Goal: Task Accomplishment & Management: Use online tool/utility

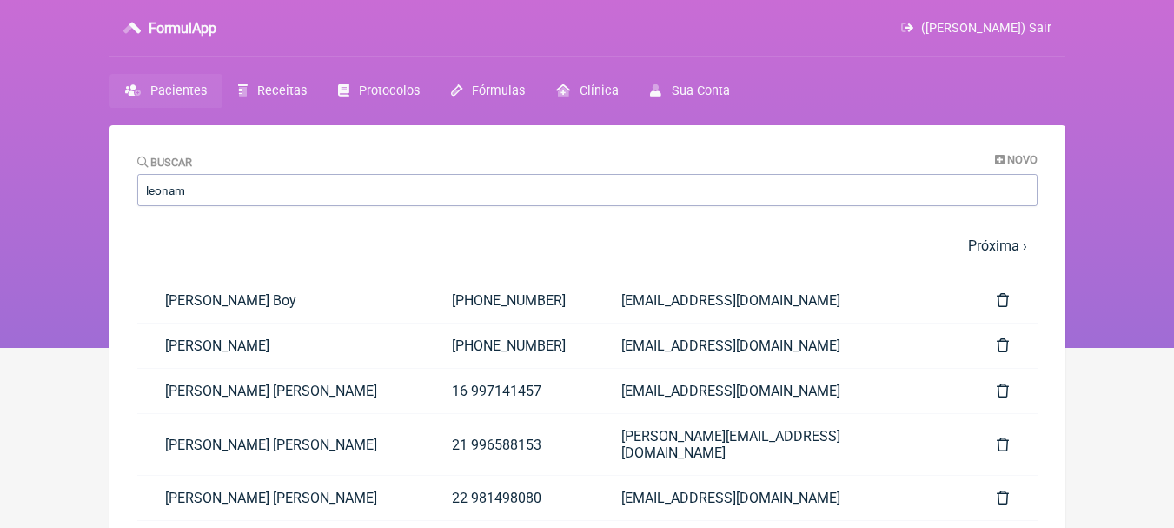
type input "leonam"
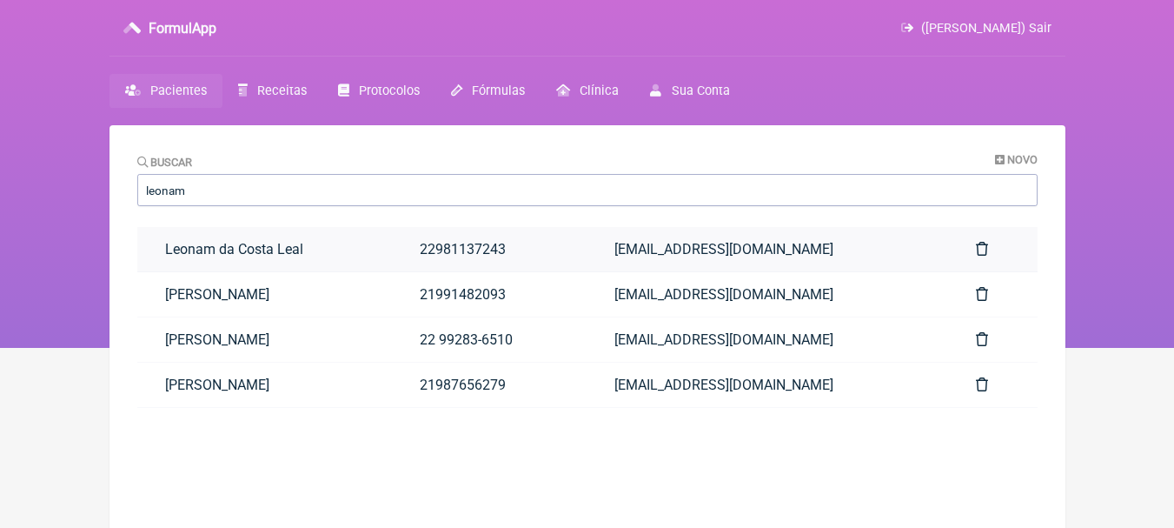
click at [351, 260] on link "Leonam da Costa Leal" at bounding box center [264, 249] width 255 height 44
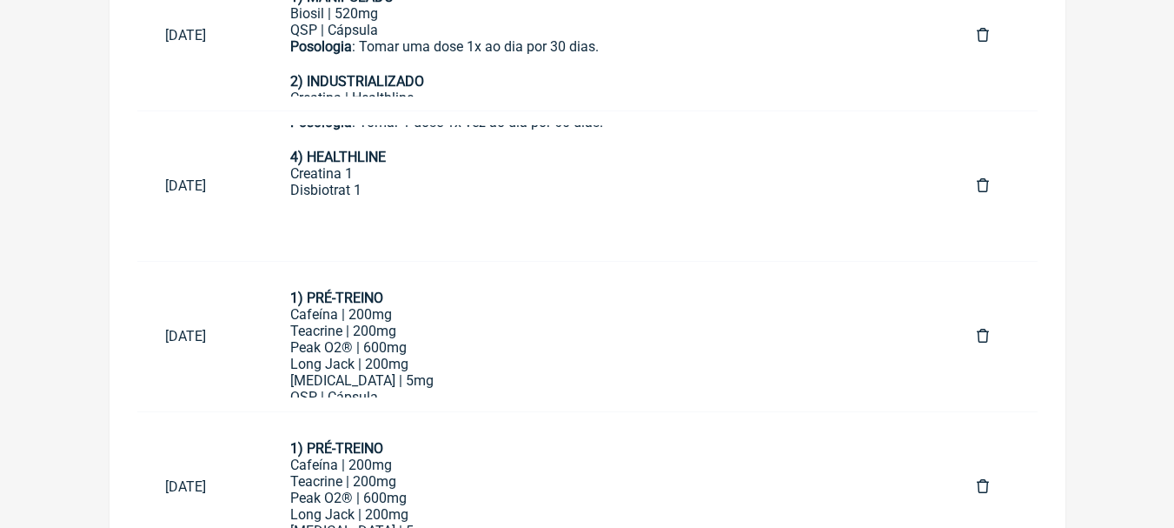
scroll to position [1478, 0]
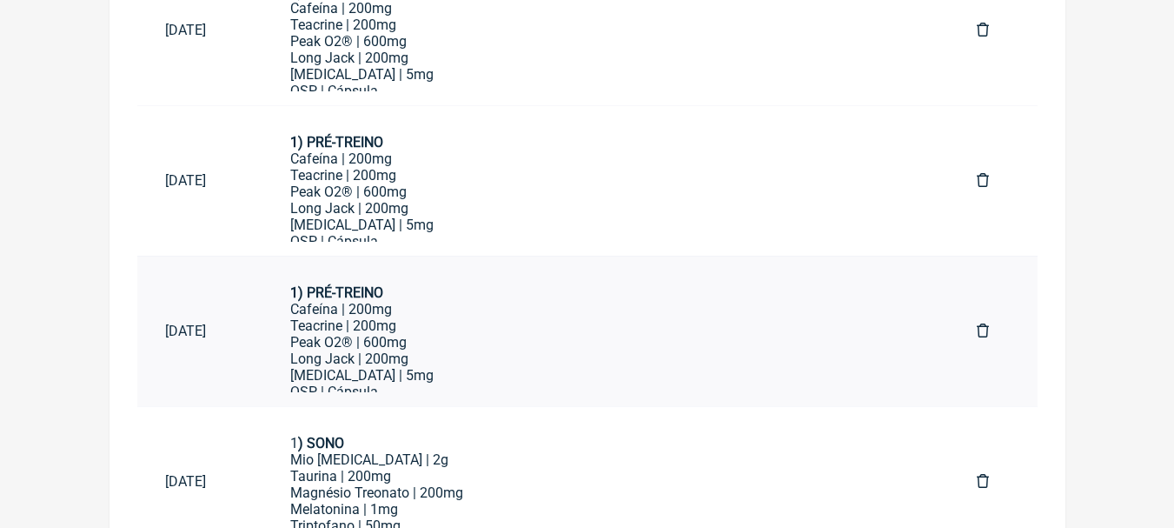
click at [662, 347] on div "Peak O2® | 600mg" at bounding box center [605, 342] width 630 height 17
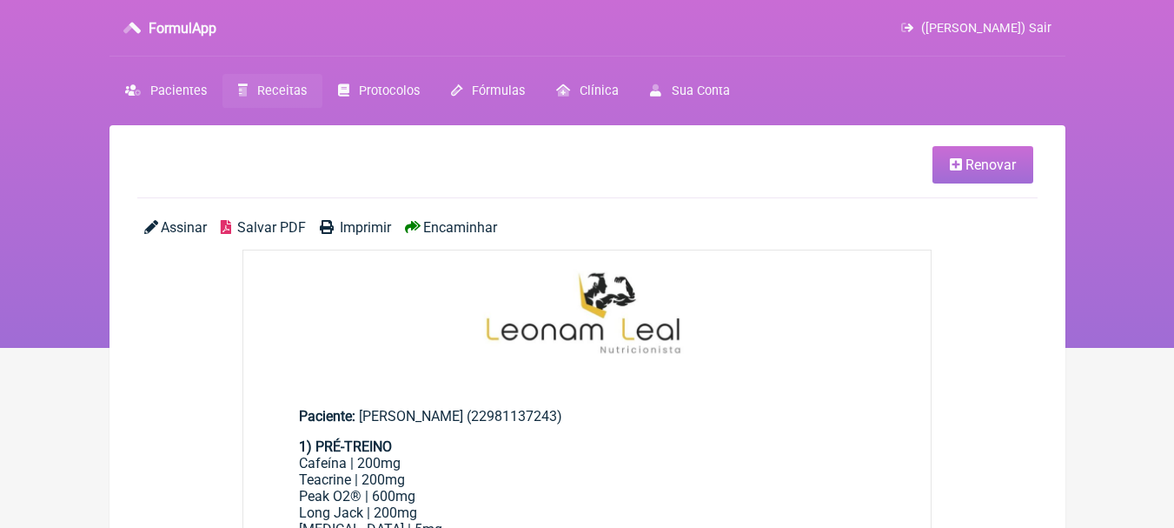
click at [976, 156] on link "Renovar" at bounding box center [983, 164] width 101 height 37
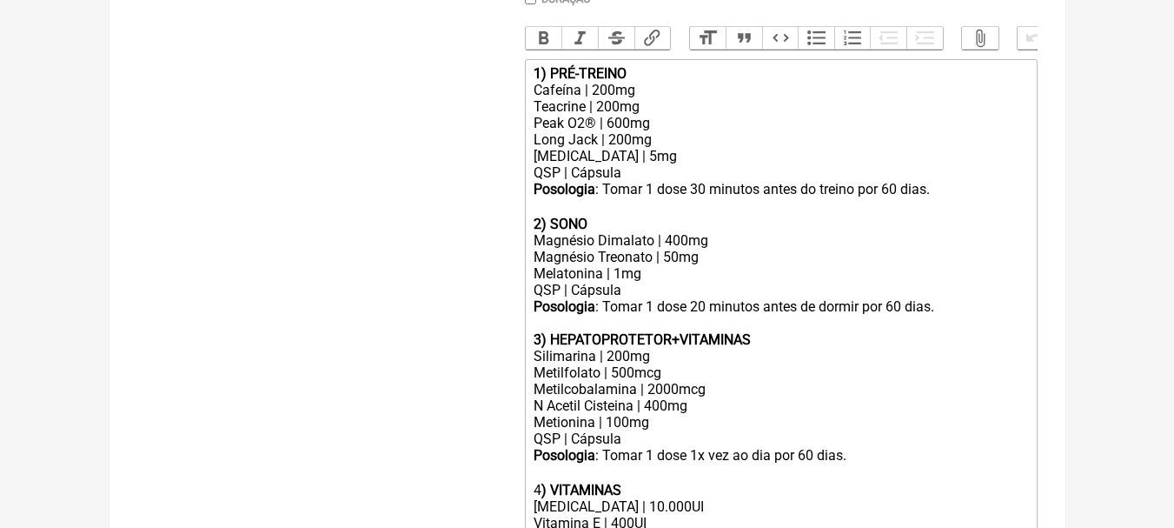
scroll to position [782, 0]
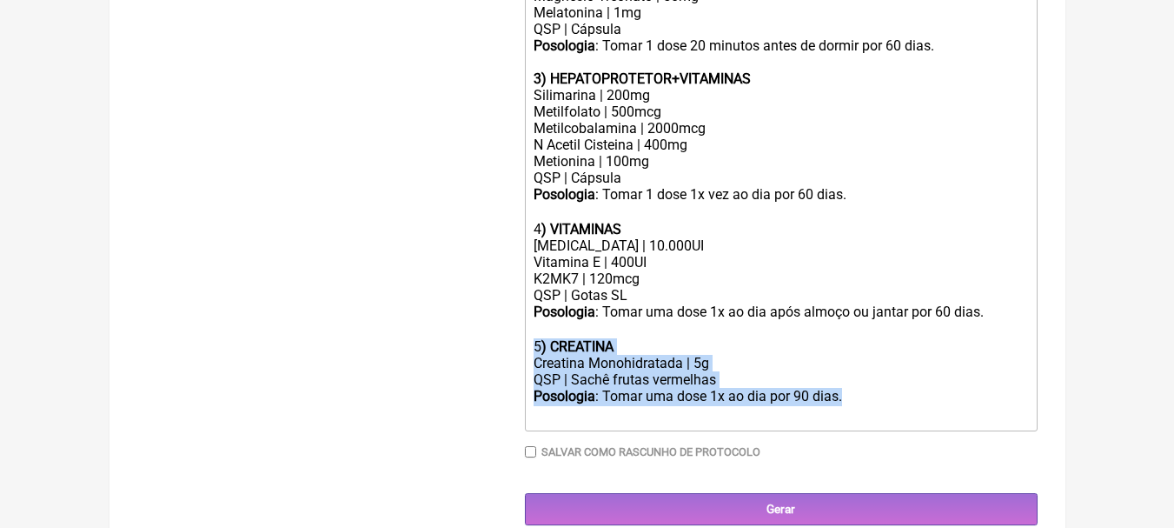
drag, startPoint x: 861, startPoint y: 410, endPoint x: 515, endPoint y: 365, distance: 348.9
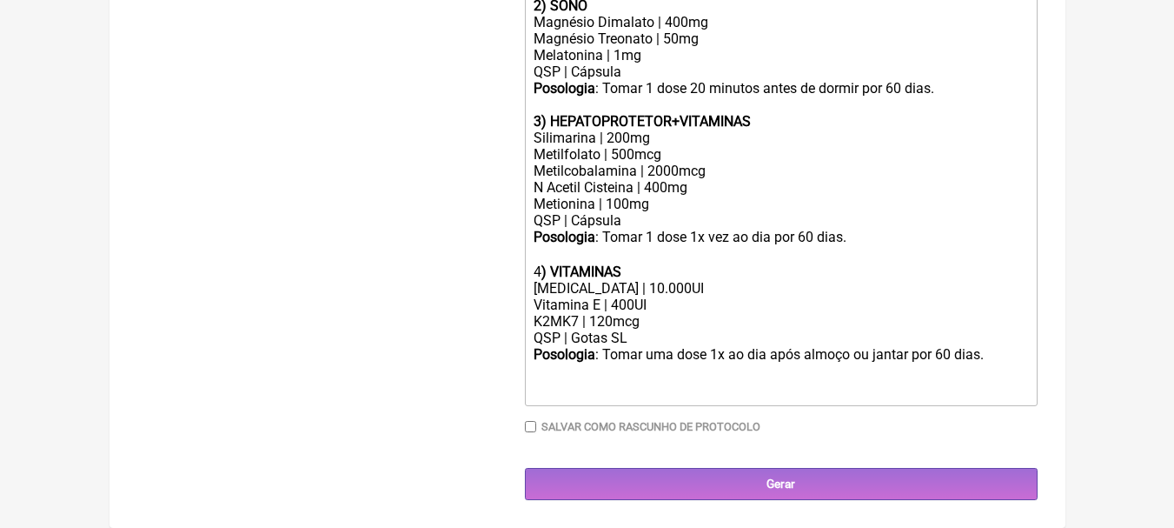
scroll to position [736, 0]
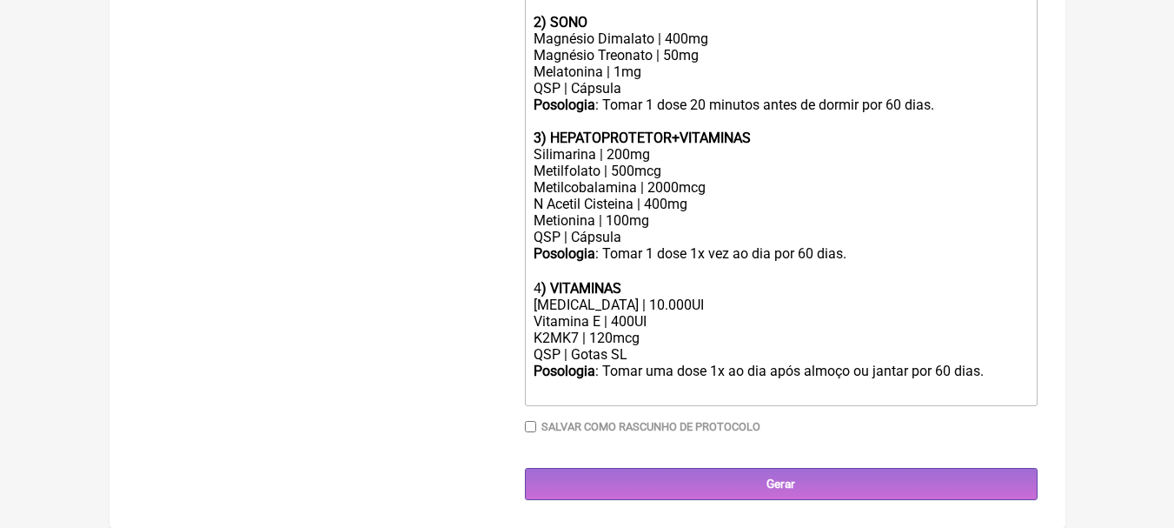
click at [700, 303] on div "Colecalciferol | 10.000UI Vitamina E | 400UI" at bounding box center [781, 312] width 494 height 33
click at [663, 319] on div "Colecalciferol | 10.000UI Vitamina E | 400UI" at bounding box center [781, 312] width 494 height 33
drag, startPoint x: 664, startPoint y: 319, endPoint x: 509, endPoint y: 315, distance: 154.8
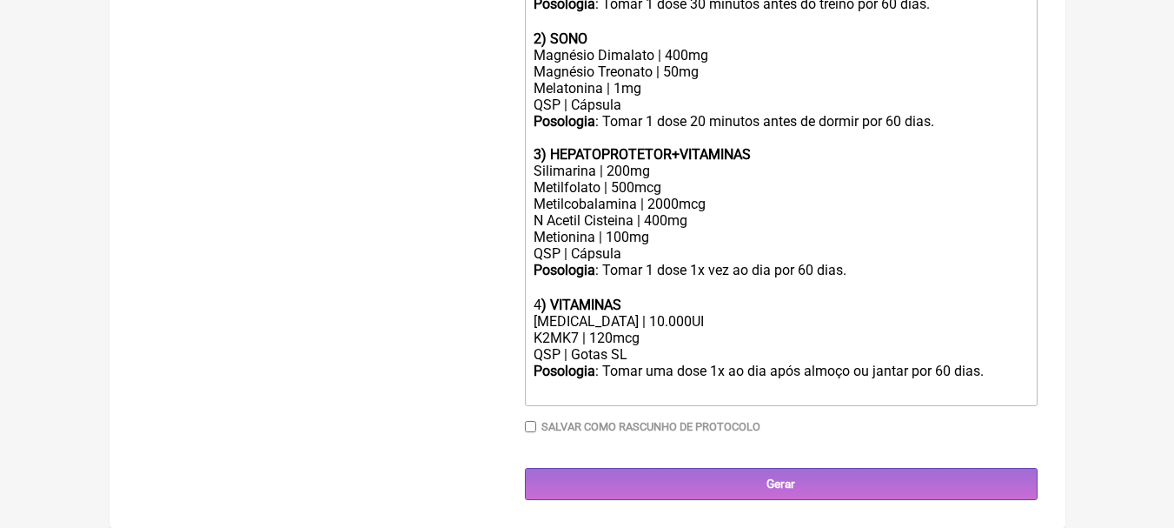
click at [604, 339] on div "K2MK7 | 120mcg" at bounding box center [781, 337] width 494 height 17
click at [729, 319] on div "[MEDICAL_DATA] | 10.000UI" at bounding box center [781, 321] width 494 height 17
drag, startPoint x: 637, startPoint y: 353, endPoint x: 575, endPoint y: 363, distance: 63.3
click at [575, 363] on trix-editor "1) PRÉ-TREINO Cafeína | 200mg Teacrine | 200mg Peak O2® | 600mg Long Jack | 200…" at bounding box center [781, 140] width 513 height 532
click at [575, 363] on div "Posologia : Tomar uma dose 1x ao dia após almoço ou jantar por 60 dias.ㅤ" at bounding box center [781, 372] width 494 height 18
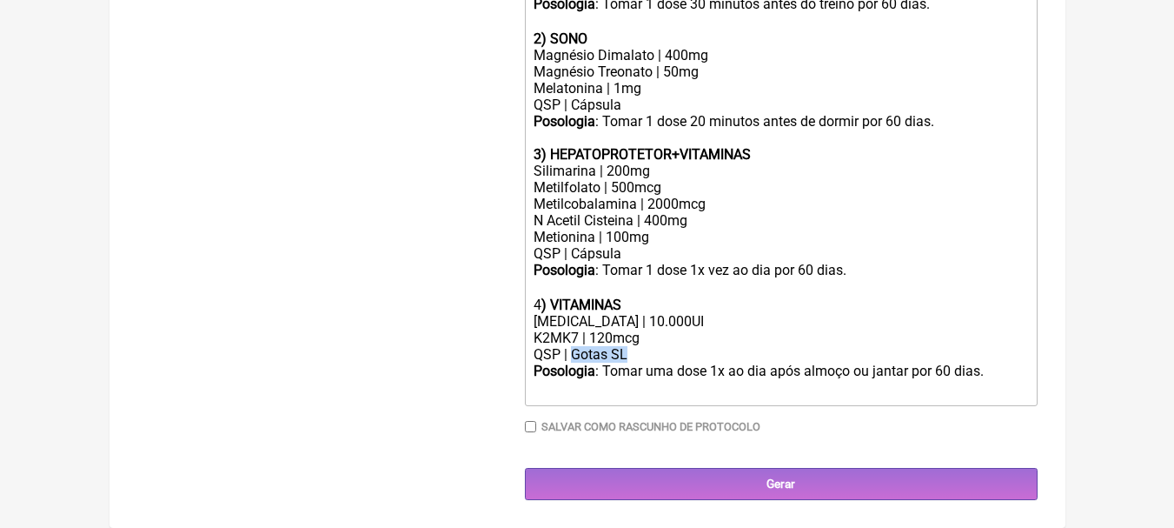
drag, startPoint x: 639, startPoint y: 351, endPoint x: 575, endPoint y: 353, distance: 64.4
click at [575, 353] on div "QSP | Gotas SL" at bounding box center [781, 354] width 494 height 17
click at [687, 169] on div "Silimarina | 200mg" at bounding box center [781, 171] width 494 height 17
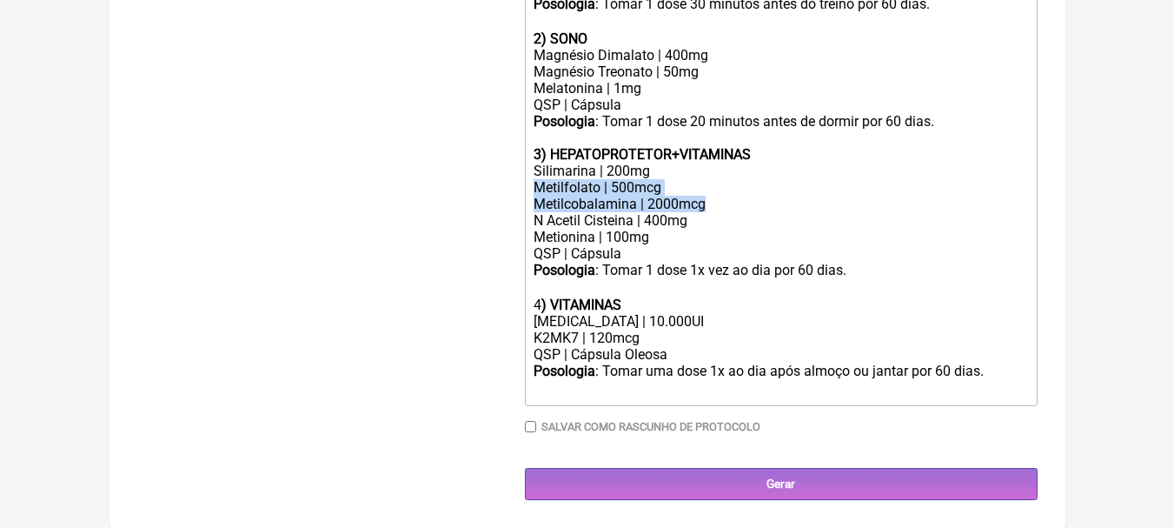
drag, startPoint x: 717, startPoint y: 200, endPoint x: 511, endPoint y: 190, distance: 206.3
click at [511, 190] on form "Buscar Protocolos Formulas Suplementos / Cosméticos Paciente Leonam da Costa Le…" at bounding box center [587, 2] width 901 height 996
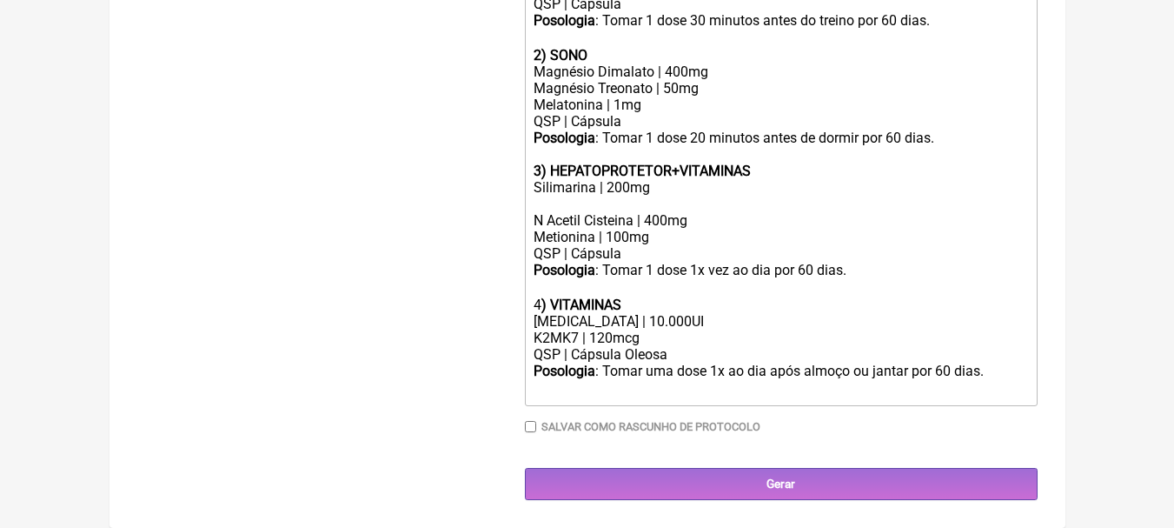
scroll to position [687, 0]
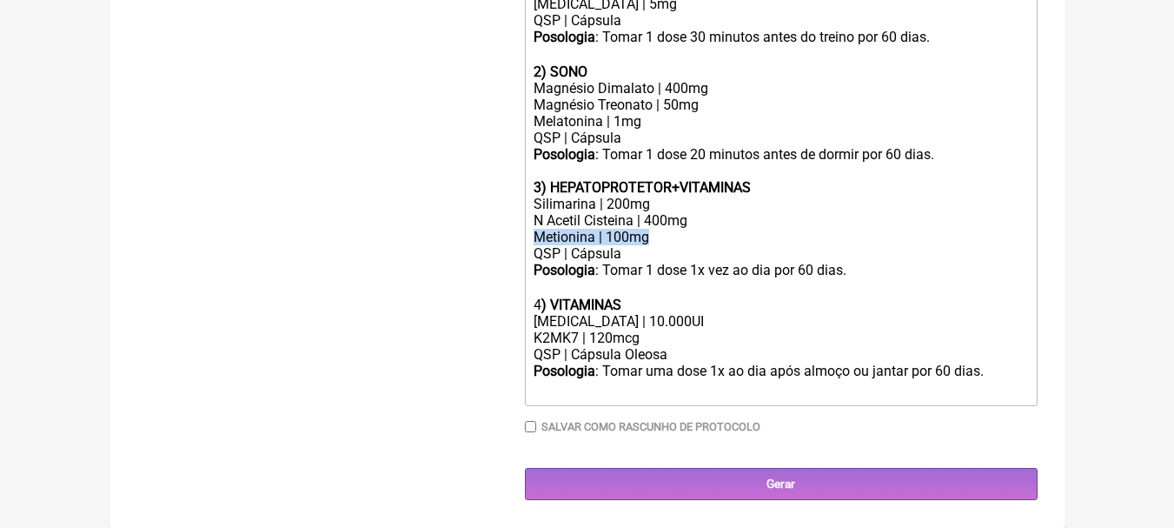
drag, startPoint x: 698, startPoint y: 240, endPoint x: 493, endPoint y: 237, distance: 205.2
click at [493, 237] on form "Buscar Protocolos Formulas Suplementos / Cosméticos Paciente Leonam da Costa Le…" at bounding box center [587, 18] width 901 height 963
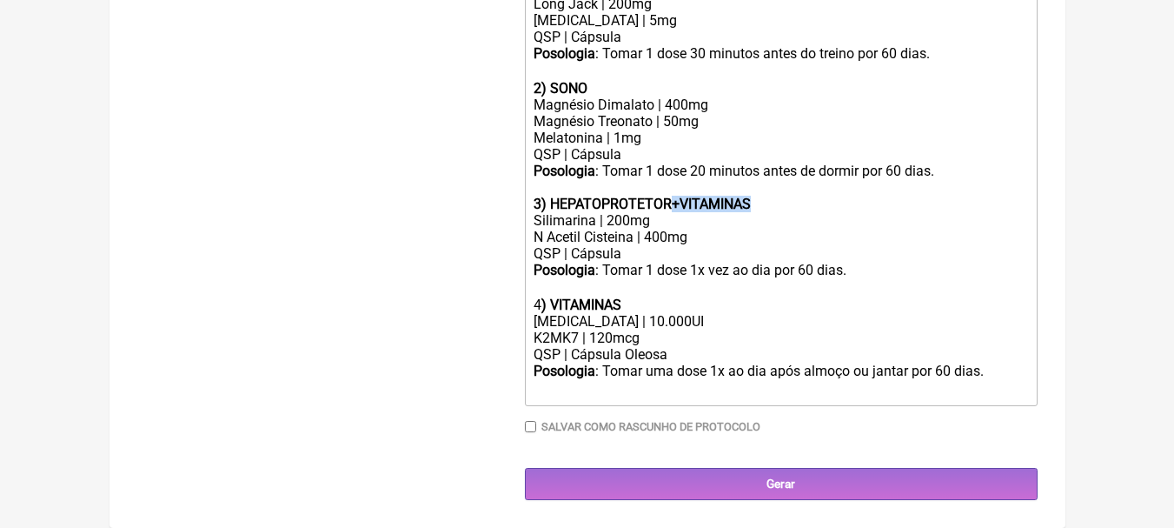
drag, startPoint x: 780, startPoint y: 203, endPoint x: 669, endPoint y: 200, distance: 110.5
click at [669, 200] on div "Posologia : Tomar 1 dose 20 minutos antes de dormir por 60 dias. 3) HEPATOPROTE…" at bounding box center [781, 188] width 494 height 50
click at [690, 219] on div "Silimarina | 200mg" at bounding box center [781, 220] width 494 height 17
click at [714, 240] on div "N Acetil Cisteina | 400mg QSP | Cápsula" at bounding box center [781, 245] width 494 height 33
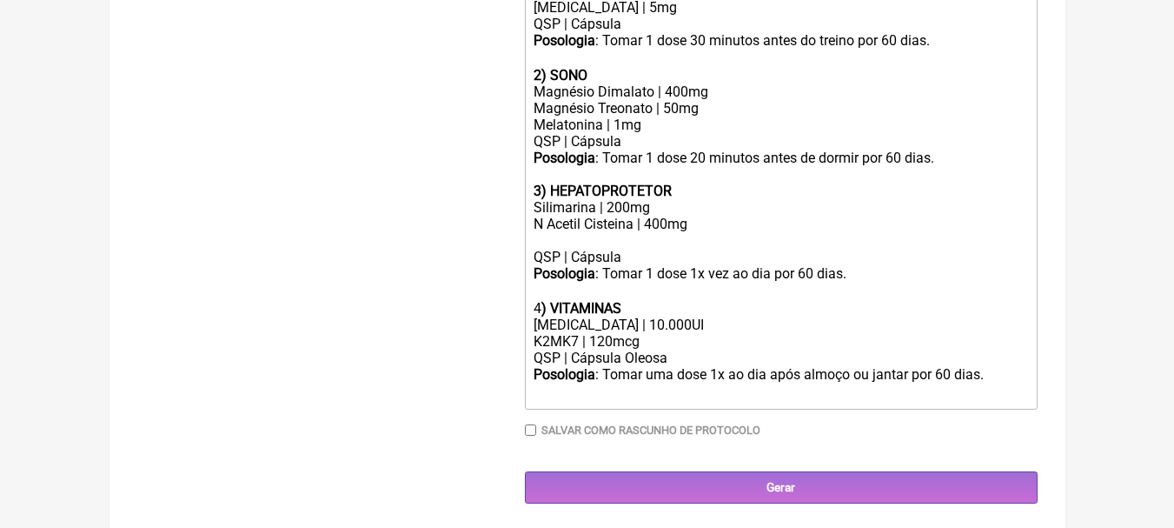
scroll to position [687, 0]
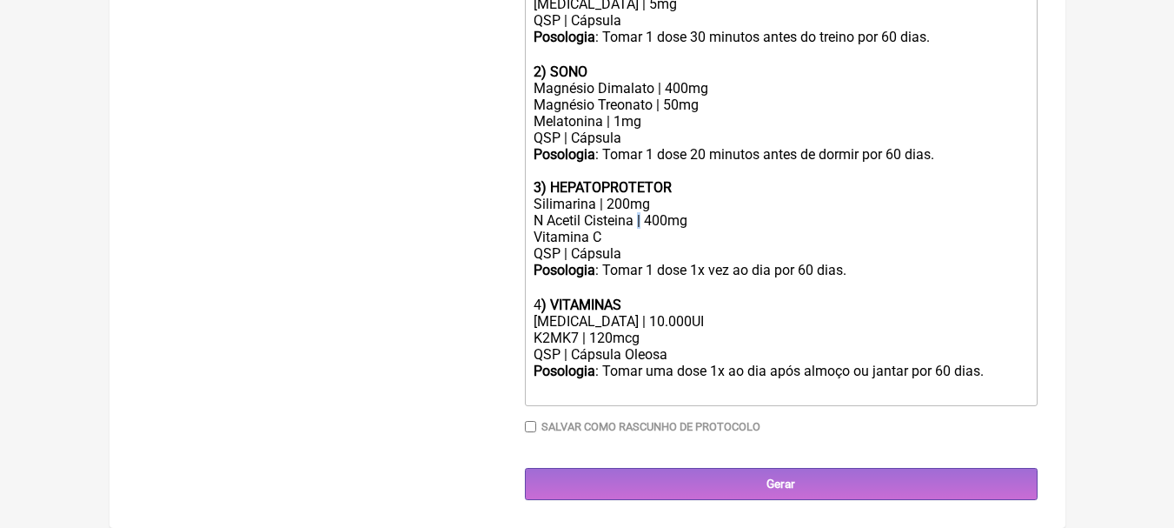
copy div "|"
paste trix-editor "|"
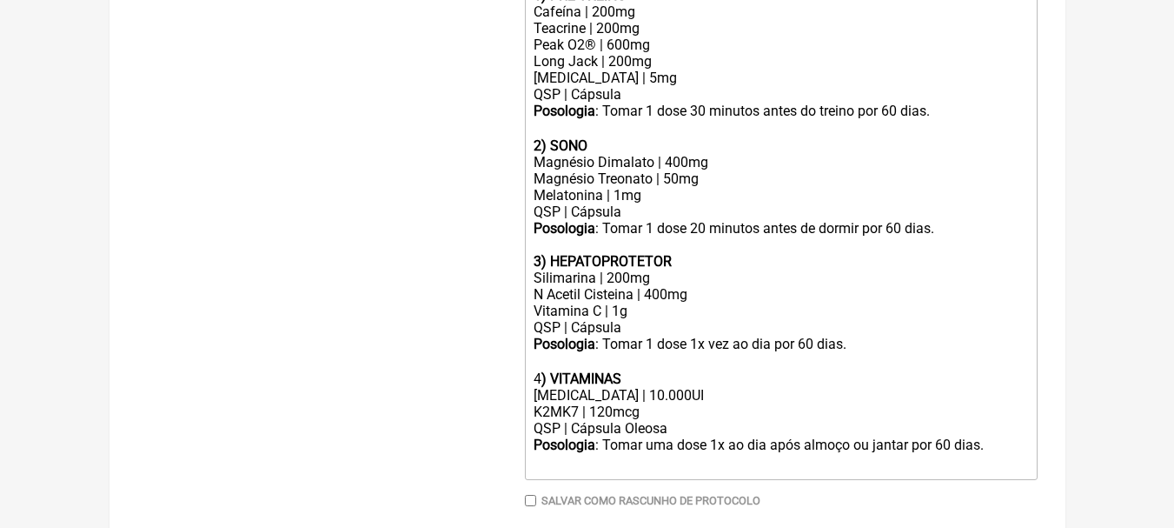
scroll to position [513, 0]
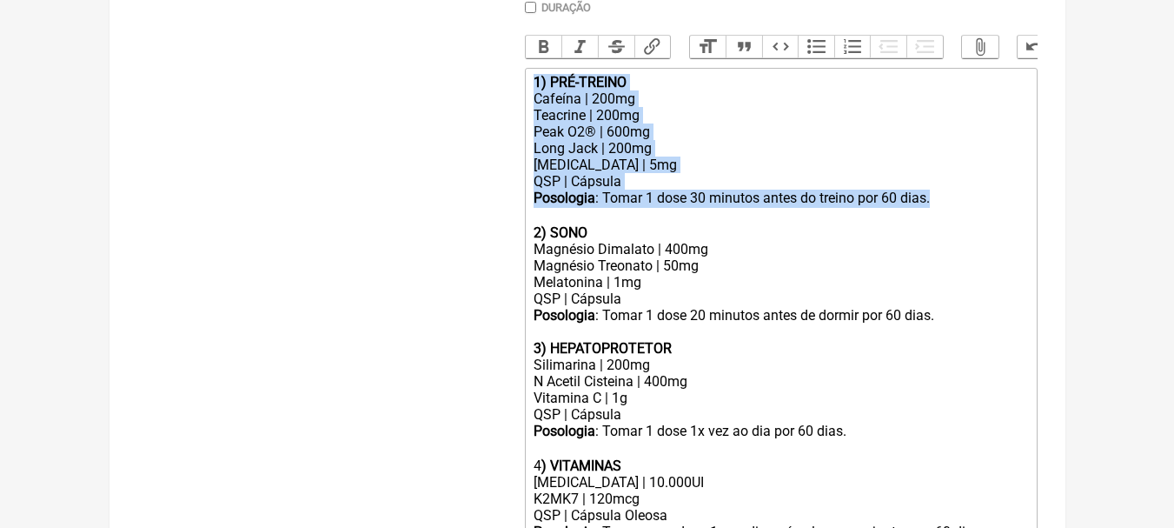
drag, startPoint x: 951, startPoint y: 208, endPoint x: 482, endPoint y: 93, distance: 483.3
click at [482, 93] on form "Buscar Protocolos Formulas Suplementos / Cosméticos Paciente Leonam da Costa Le…" at bounding box center [587, 178] width 901 height 963
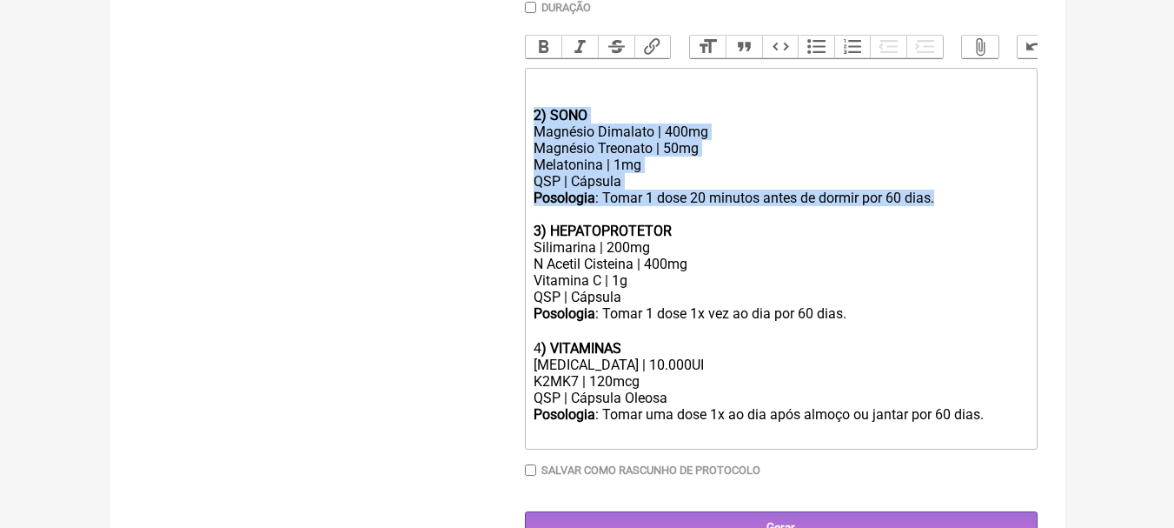
drag, startPoint x: 532, startPoint y: 132, endPoint x: 975, endPoint y: 211, distance: 449.5
click at [975, 211] on trix-editor "2) SONO Magnésio Dimalato | 400mg Magnésio Treonato | 50mg Melatonina | 1mg QSP…" at bounding box center [781, 259] width 513 height 382
copy trix-editor "2) SONO Magnésio Dimalato | 400mg Magnésio Treonato | 50mg Melatonina | 1mg QSP…"
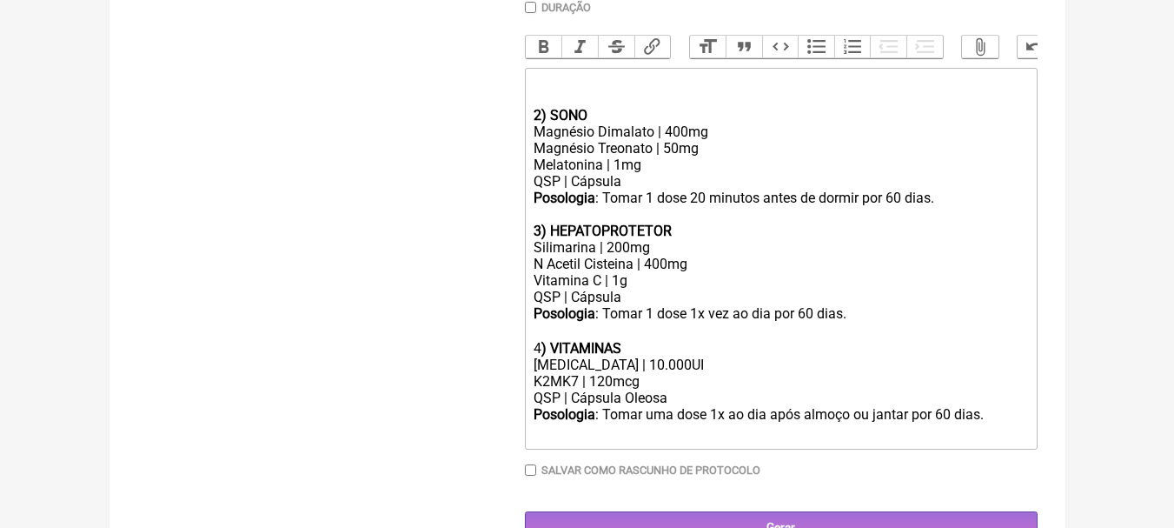
click at [638, 90] on div at bounding box center [781, 90] width 494 height 33
paste trix-editor "<div><strong>2) SONO</strong></div><div>Magnésio Dimalato | 400mg</div><div>Mag…"
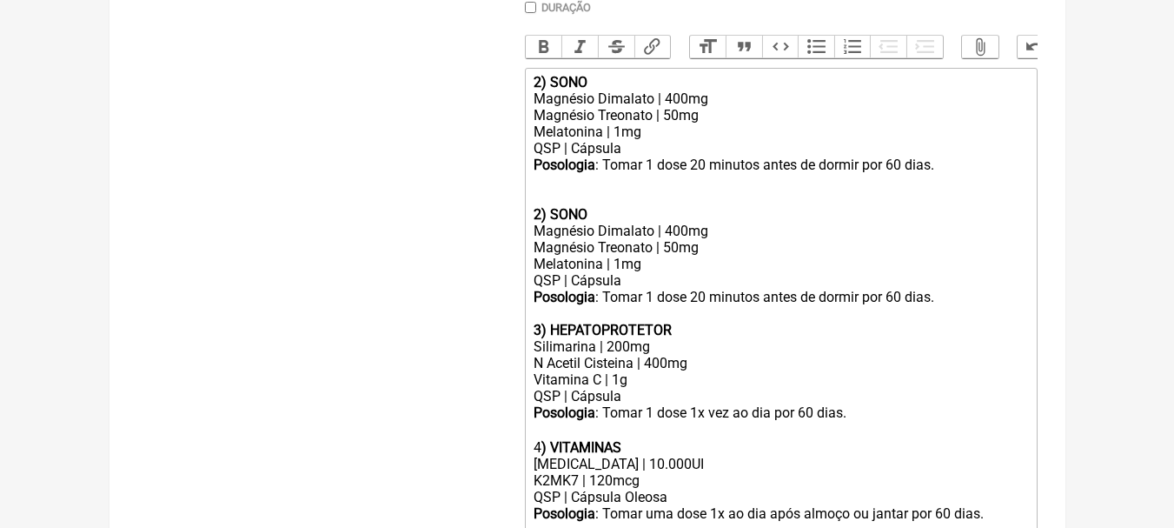
click at [614, 90] on div "2) SONO" at bounding box center [781, 82] width 494 height 17
click at [542, 90] on strong "2) SONO" at bounding box center [561, 82] width 54 height 17
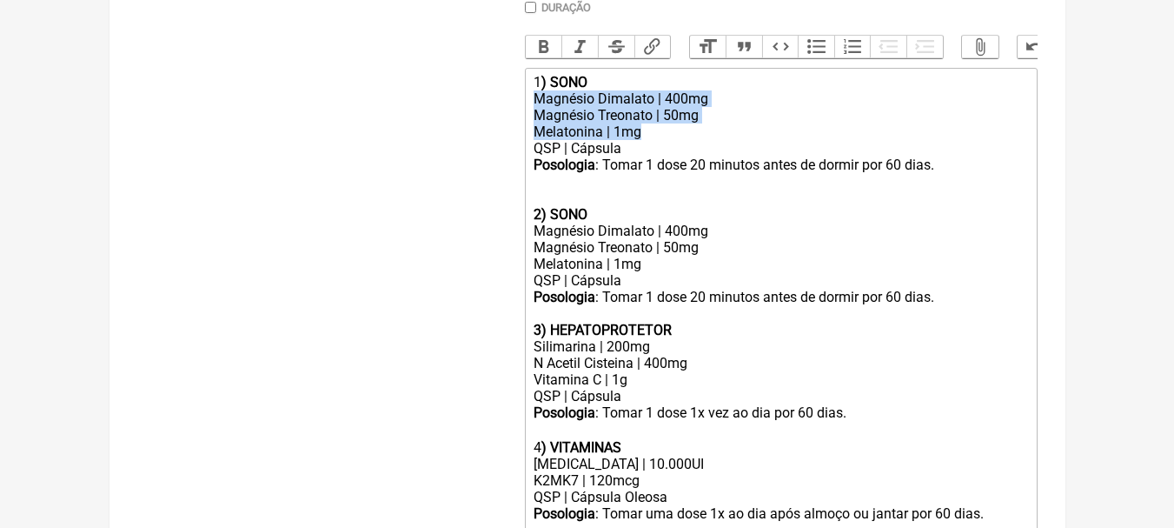
drag, startPoint x: 683, startPoint y: 148, endPoint x: 499, endPoint y: 119, distance: 186.5
click at [499, 119] on form "Buscar Protocolos Formulas Suplementos / Cosméticos Paciente Leonam da Costa Le…" at bounding box center [587, 169] width 901 height 945
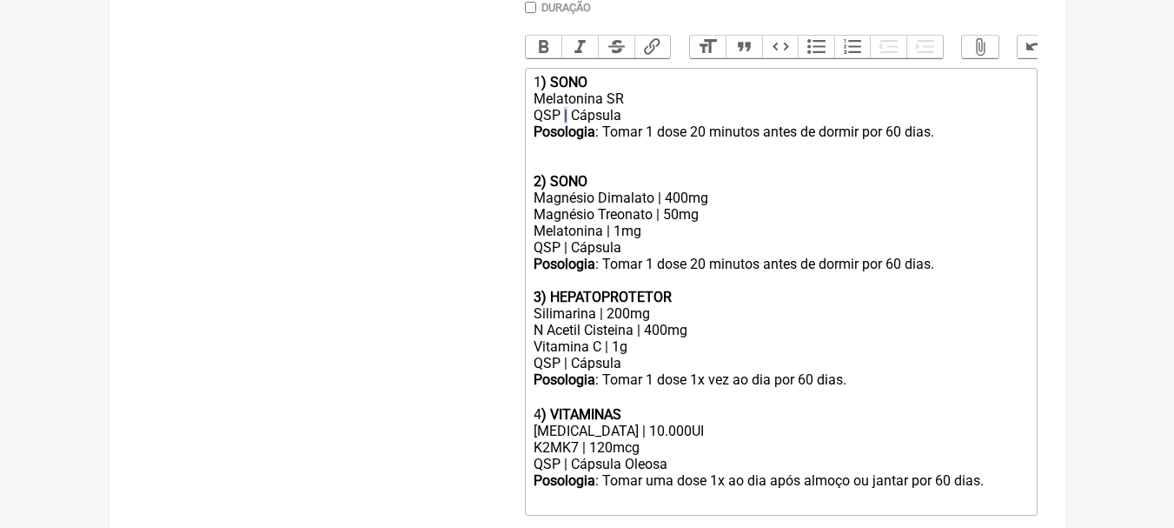
copy div "|"
paste trix-editor "|"
click at [643, 107] on div "Melatonina SR | 1mg QSP | Cápsula" at bounding box center [781, 106] width 494 height 33
click at [655, 123] on div "Melatonina SR | 1mg QSP | Cápsula" at bounding box center [781, 106] width 494 height 33
drag, startPoint x: 689, startPoint y: 144, endPoint x: 862, endPoint y: 144, distance: 172.1
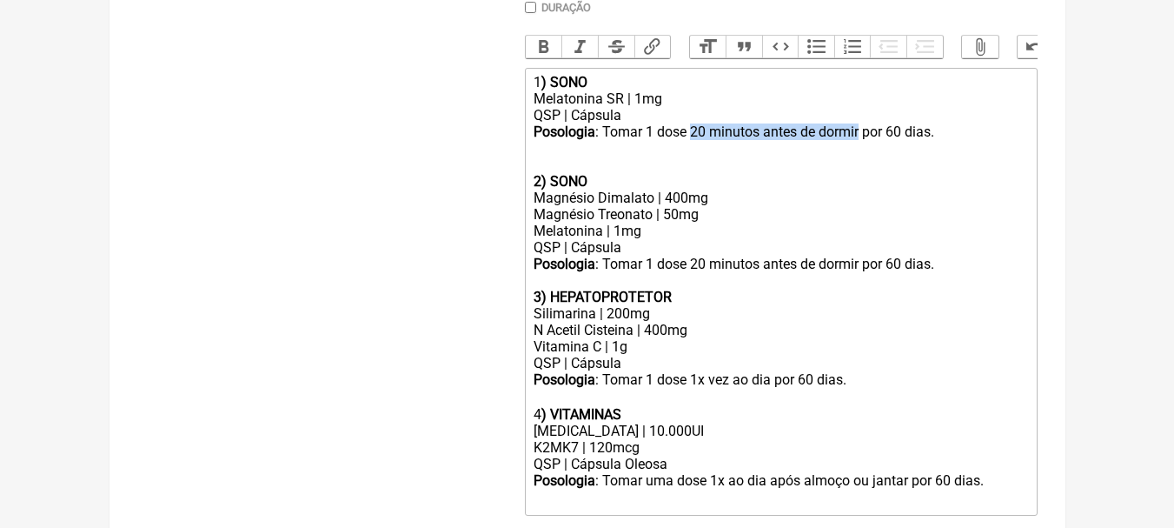
click at [862, 140] on div "Posologia : Tomar 1 dose 20 minutos antes de dormir por 60 dias." at bounding box center [781, 131] width 494 height 17
click at [637, 163] on div at bounding box center [781, 156] width 494 height 33
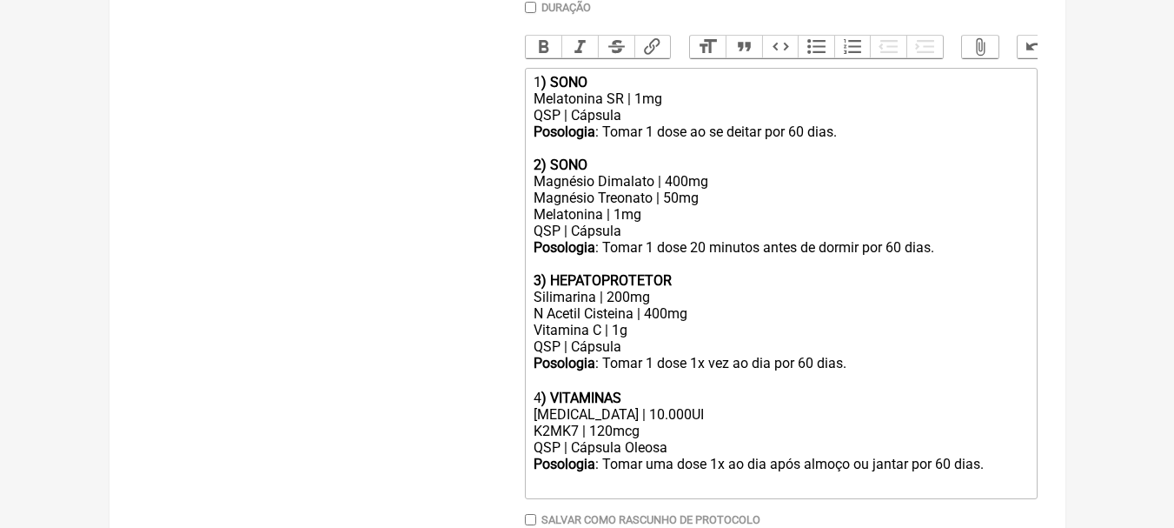
click at [538, 173] on strong "2) SONO" at bounding box center [561, 164] width 54 height 17
click at [672, 190] on div "Magnésio Dimalato | 400mg" at bounding box center [781, 181] width 494 height 17
click at [665, 211] on div "Magnésio Treonato | 50mg Melatonina | 1mg QSP | Cápsula" at bounding box center [781, 215] width 494 height 50
click at [671, 211] on div "Magnésio Treonato | 50mg Melatonina | 1mg QSP | Cápsula" at bounding box center [781, 215] width 494 height 50
click at [678, 228] on div "Magnésio Treonato | 300mg Melatonina | 1mg QSP | Cápsula" at bounding box center [781, 215] width 494 height 50
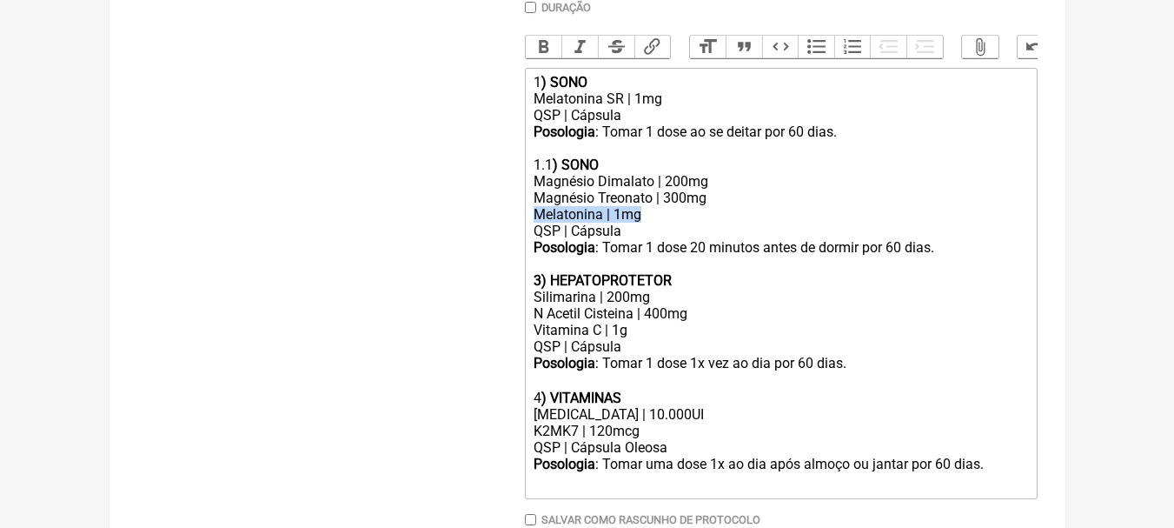
drag, startPoint x: 678, startPoint y: 228, endPoint x: 427, endPoint y: 230, distance: 251.2
click at [427, 230] on form "Buscar Protocolos Formulas Suplementos / Cosméticos Paciente Leonam da Costa Le…" at bounding box center [587, 144] width 901 height 895
click at [649, 224] on div "Magnésio Treonato | 300mg Melatonina | 1mg QSP | Cápsula" at bounding box center [781, 215] width 494 height 50
drag, startPoint x: 601, startPoint y: 226, endPoint x: 474, endPoint y: 223, distance: 127.0
click at [474, 223] on form "Buscar Protocolos Formulas Suplementos / Cosméticos Paciente Leonam da Costa Le…" at bounding box center [587, 144] width 901 height 895
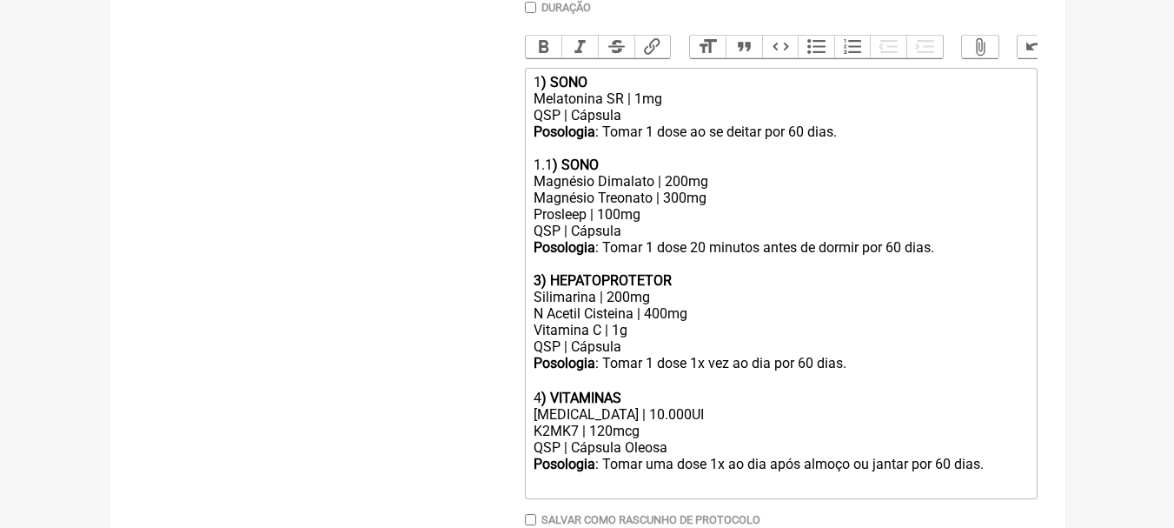
click at [670, 239] on div "Magnésio Treonato | 300mg Prosleep | 100mg QSP | Cápsula" at bounding box center [781, 215] width 494 height 50
drag, startPoint x: 601, startPoint y: 140, endPoint x: 846, endPoint y: 141, distance: 245.2
click at [846, 140] on div "Posologia : Tomar 1 dose ao se deitar por 60 dias." at bounding box center [781, 131] width 494 height 17
copy div "Tomar 1 dose ao se deitar por 60 dias."
drag, startPoint x: 604, startPoint y: 256, endPoint x: 1012, endPoint y: 256, distance: 407.7
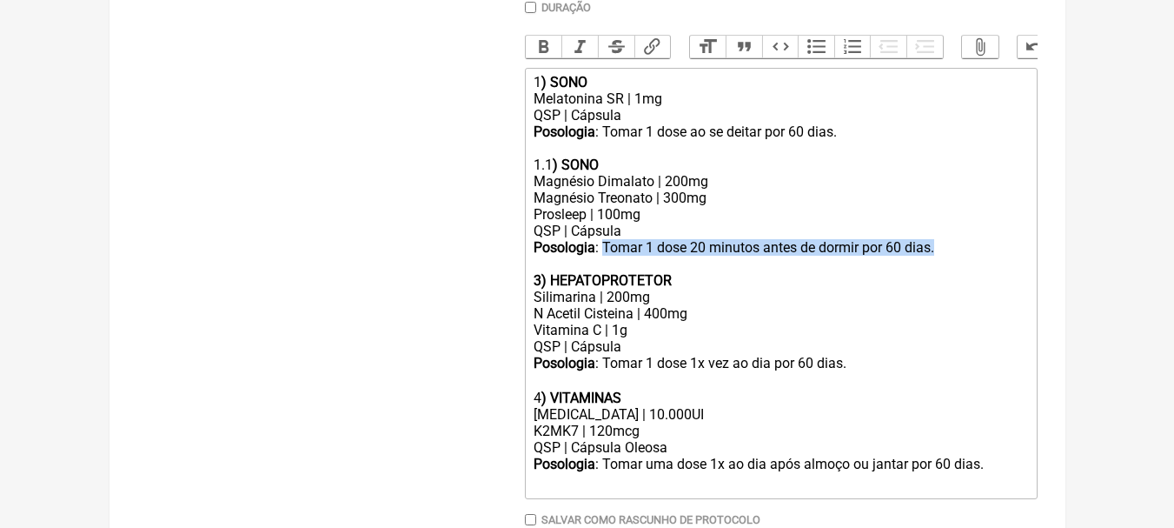
click at [1012, 256] on div "Posologia : Tomar 1 dose 20 minutos antes de dormir por 60 dias. 3) HEPATOPROTE…" at bounding box center [781, 264] width 494 height 50
paste trix-editor "&nbsp;&nbsp;Tomar 1 dose ao se deita"
click at [608, 260] on div "Posologia : Tomar 1 dose ao se deitar por 60 dias. 3) HEPATOPROTETOR" at bounding box center [781, 264] width 494 height 50
click at [538, 289] on strong "3) HEPATOPROTETOR" at bounding box center [603, 280] width 138 height 17
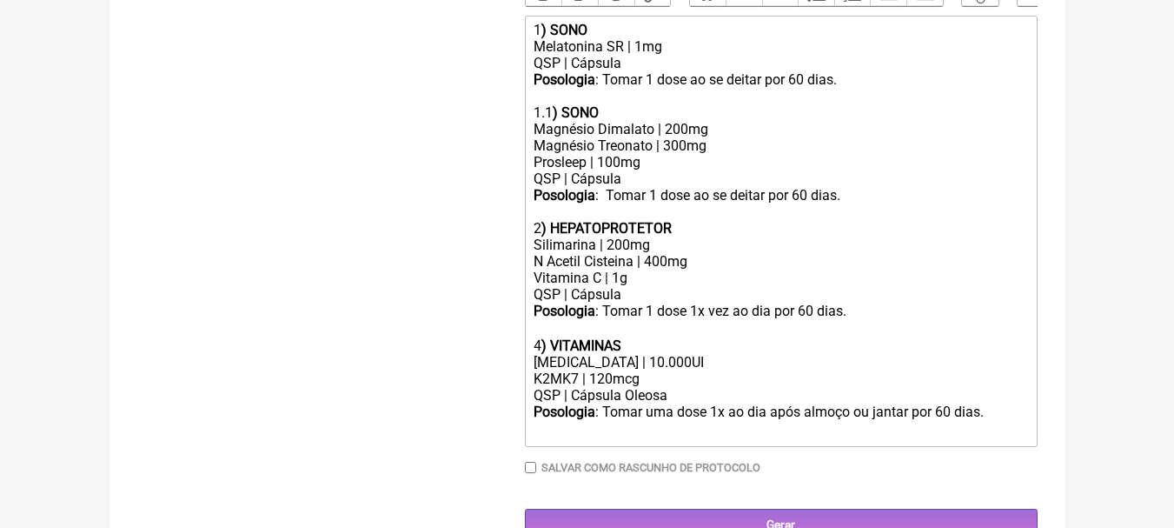
scroll to position [619, 0]
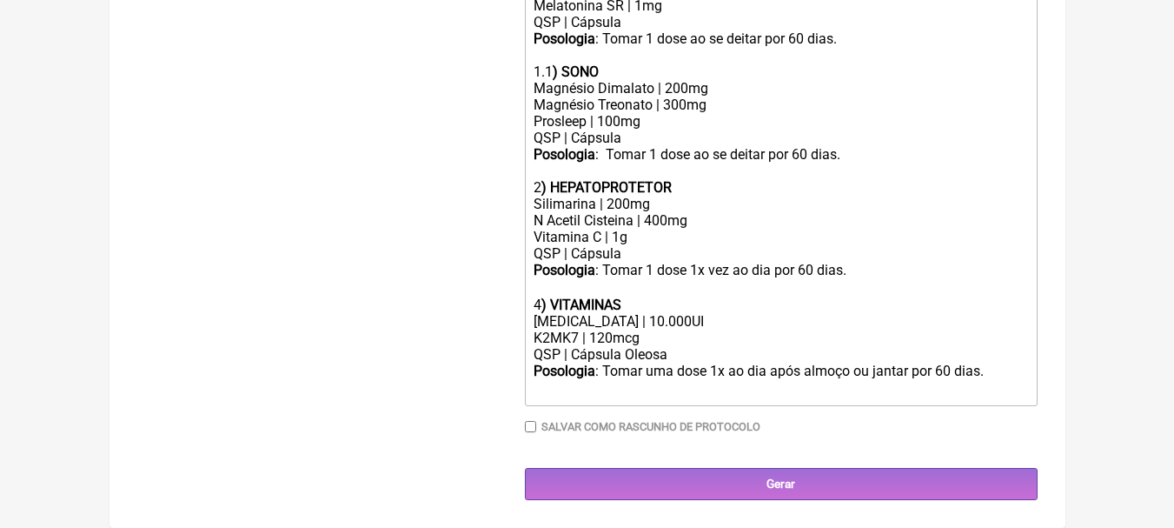
click at [537, 303] on div "Posologia : Tomar 1 dose 1x vez ao dia por 60 dias.ㅤ 4 ) VITAMINAS" at bounding box center [781, 287] width 494 height 51
type trix-editor "<div>1<strong>) SONO</strong></div><div>Melatonina SR | 1mg&nbsp;<br>QSP | Cáps…"
click at [1064, 197] on main "Nova Receita Buscar Protocolos Formulas Suplementos / Cosméticos Paciente Leona…" at bounding box center [588, 23] width 956 height 1008
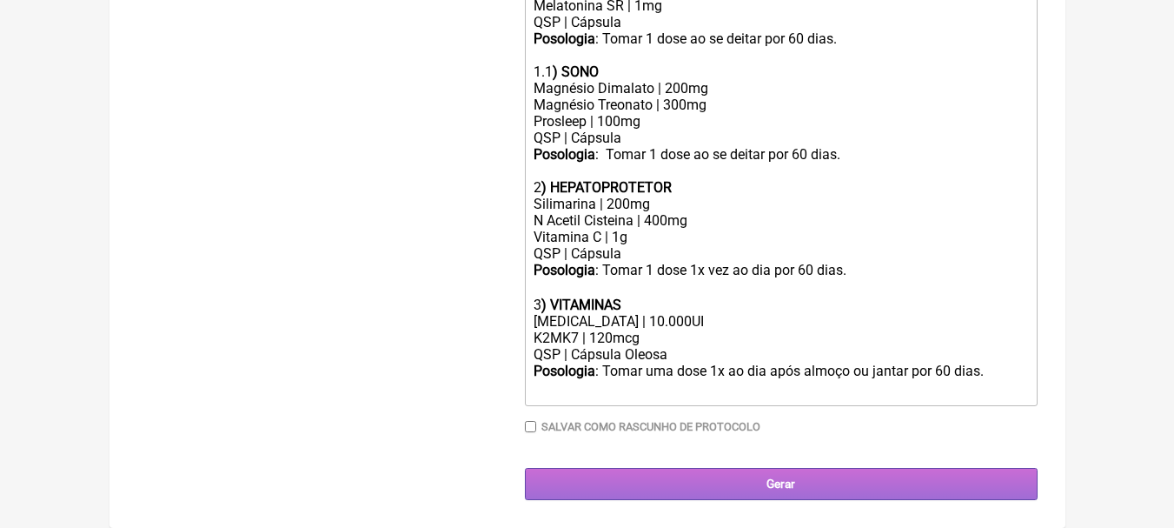
click at [783, 477] on input "Gerar" at bounding box center [781, 484] width 513 height 32
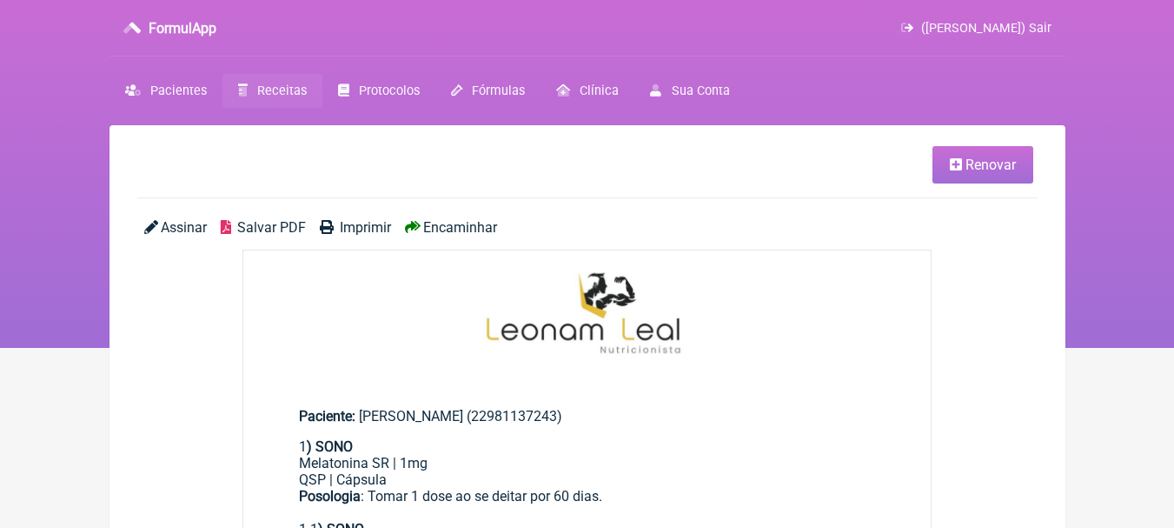
click at [261, 227] on span "Salvar PDF" at bounding box center [271, 227] width 69 height 17
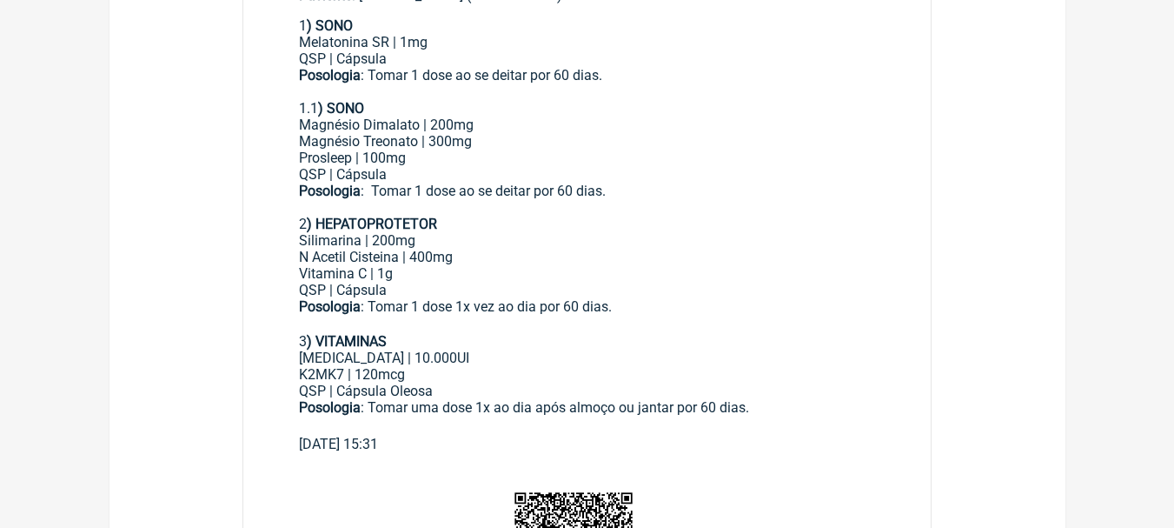
scroll to position [435, 0]
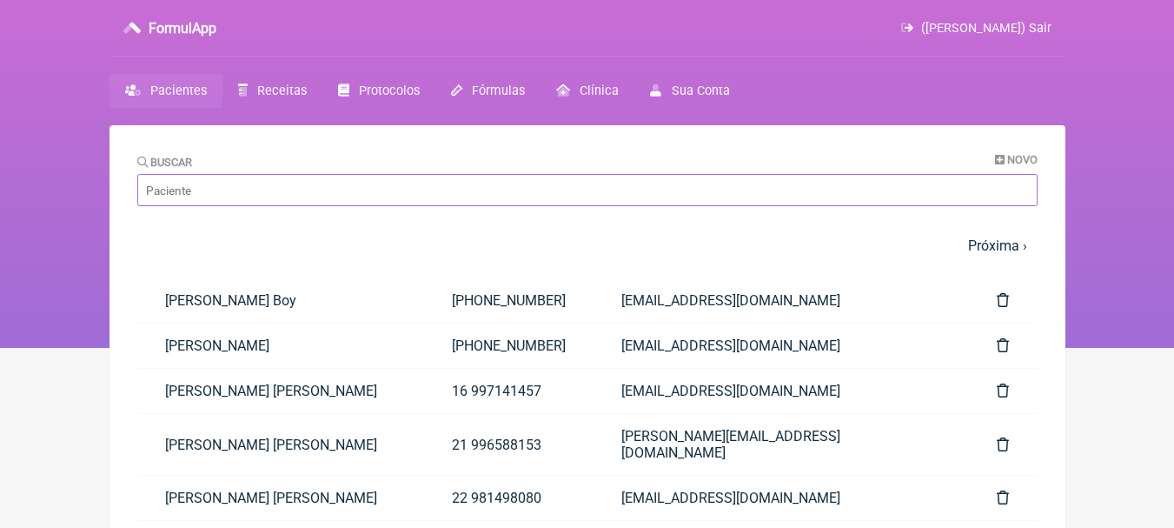
click at [440, 188] on input "Buscar" at bounding box center [587, 190] width 901 height 32
type input "leonam"
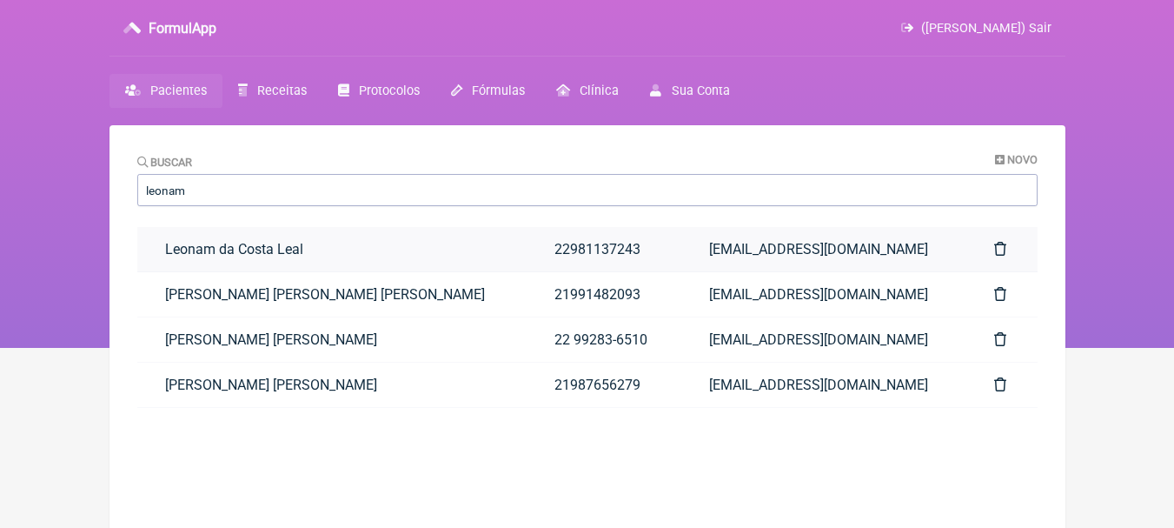
click at [429, 243] on link "Leonam da Costa Leal" at bounding box center [332, 249] width 390 height 44
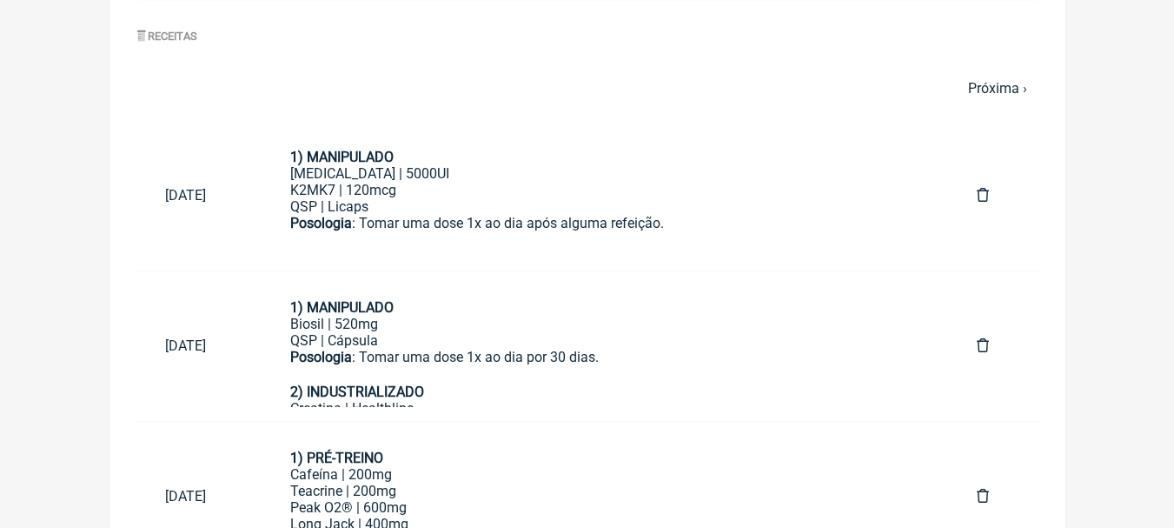
scroll to position [732, 0]
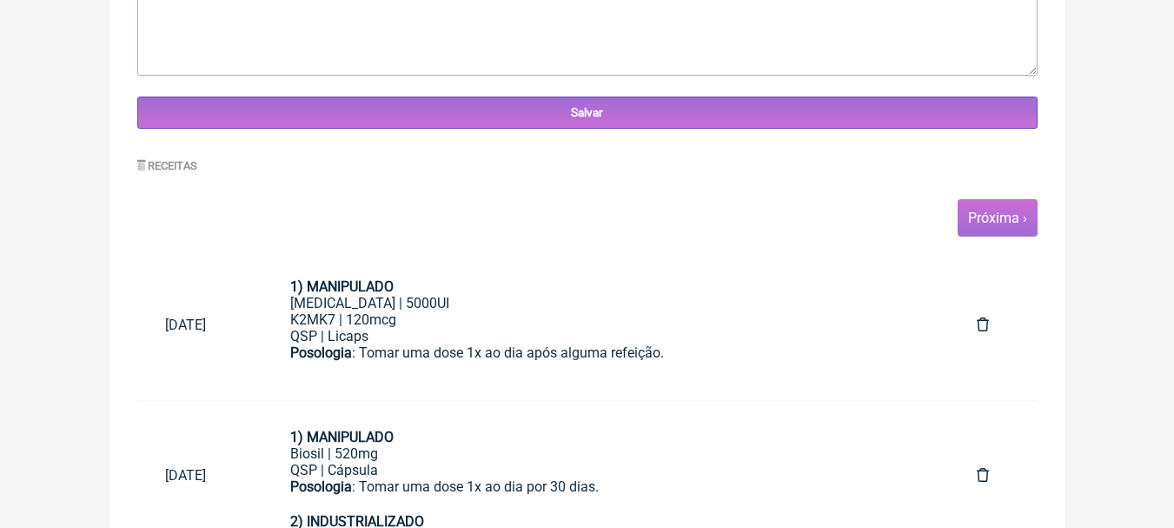
click at [977, 210] on link "Próxima ›" at bounding box center [997, 218] width 59 height 17
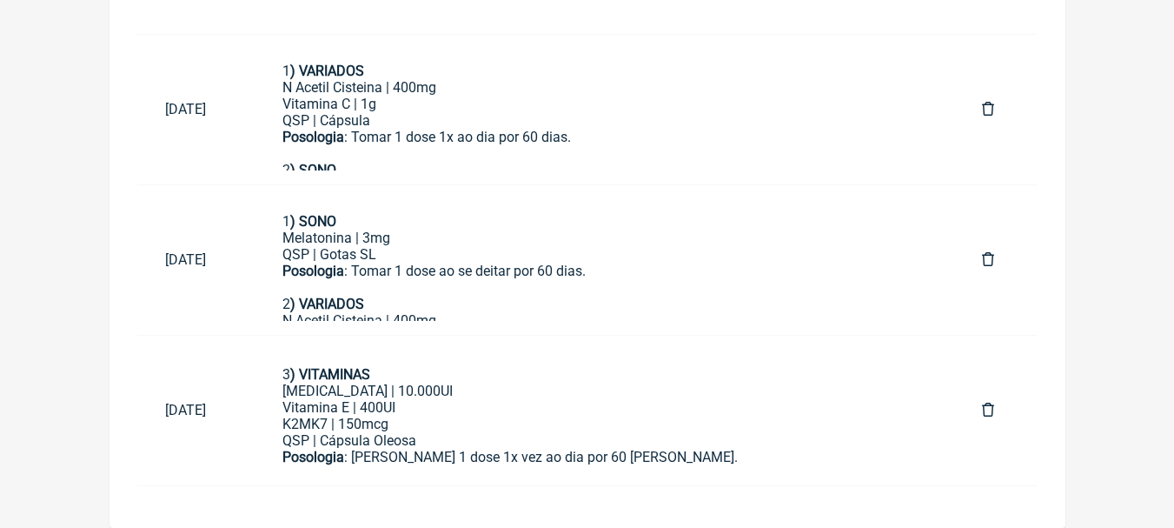
scroll to position [273, 0]
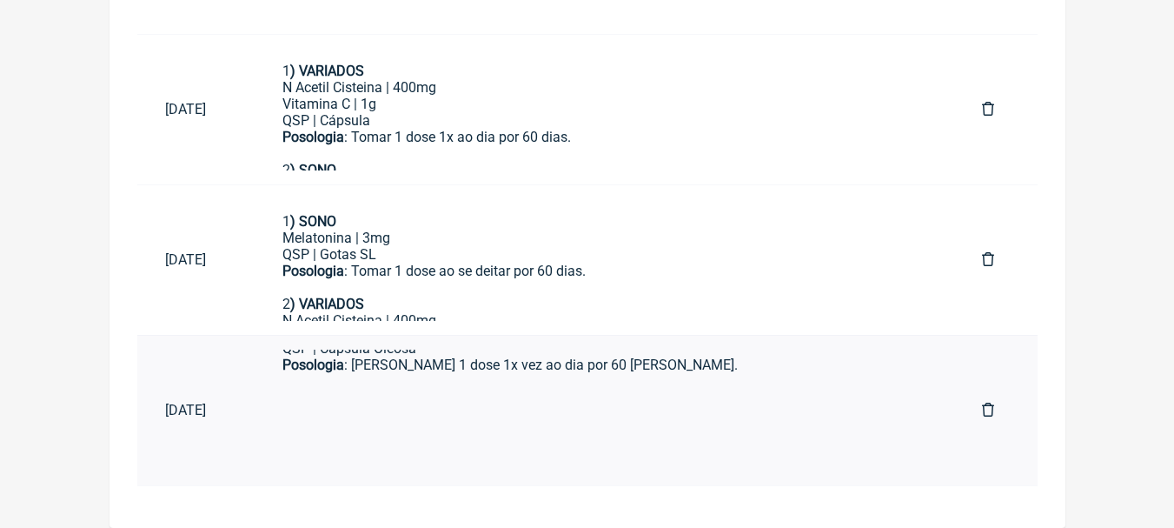
click at [542, 425] on div at bounding box center [605, 433] width 644 height 50
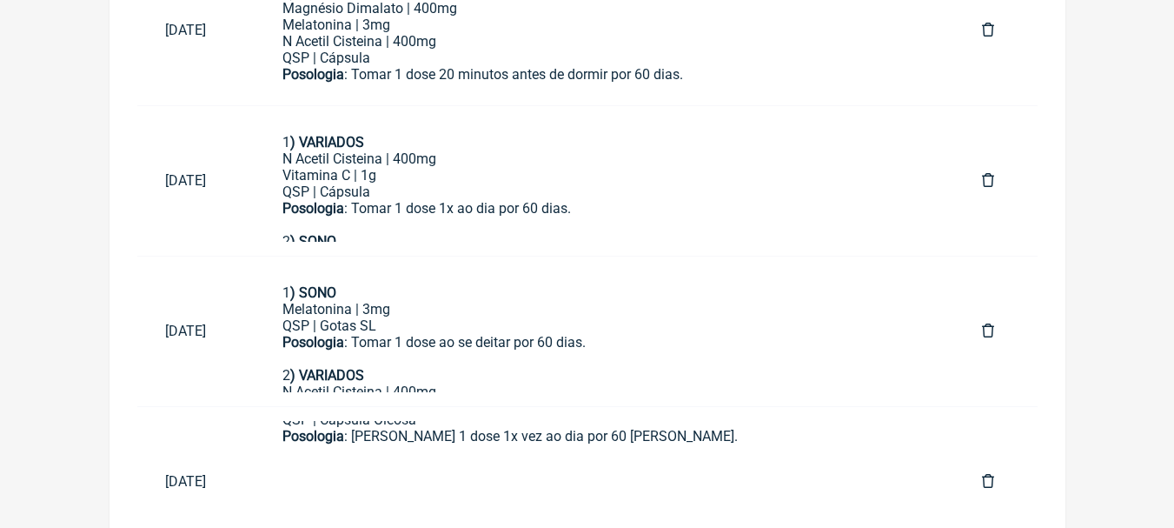
scroll to position [1700, 0]
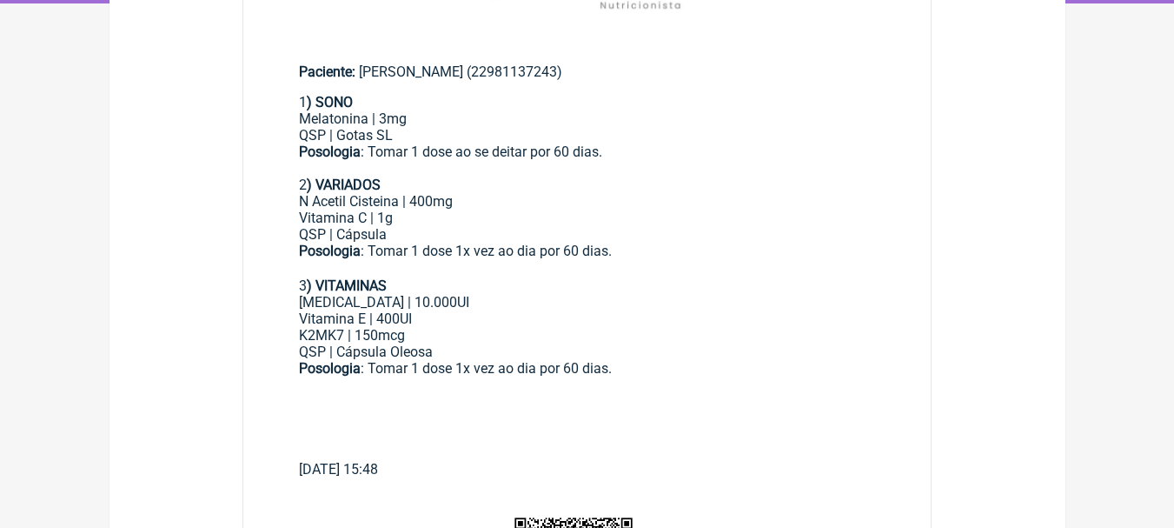
scroll to position [348, 0]
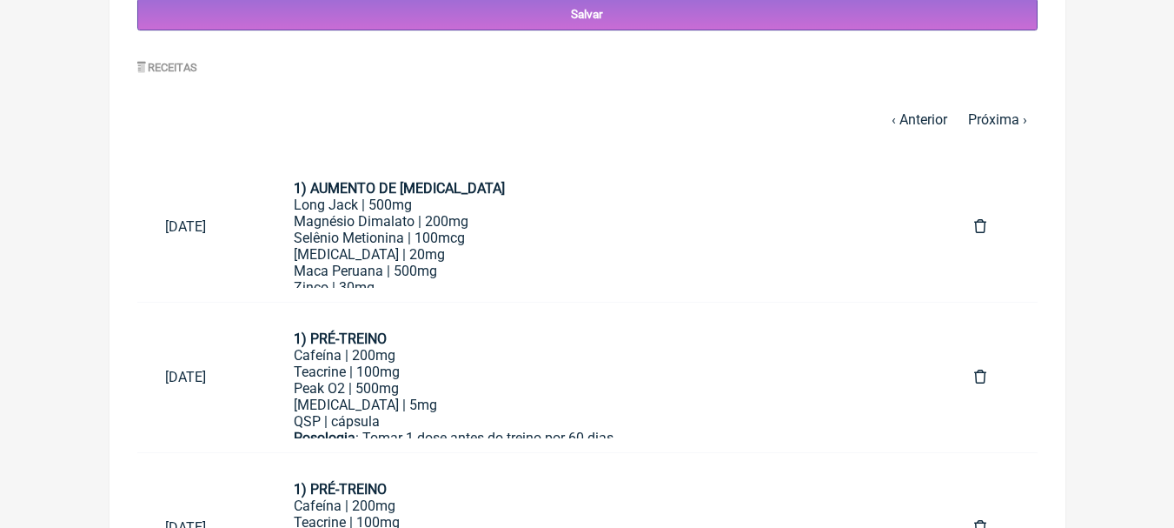
scroll to position [656, 0]
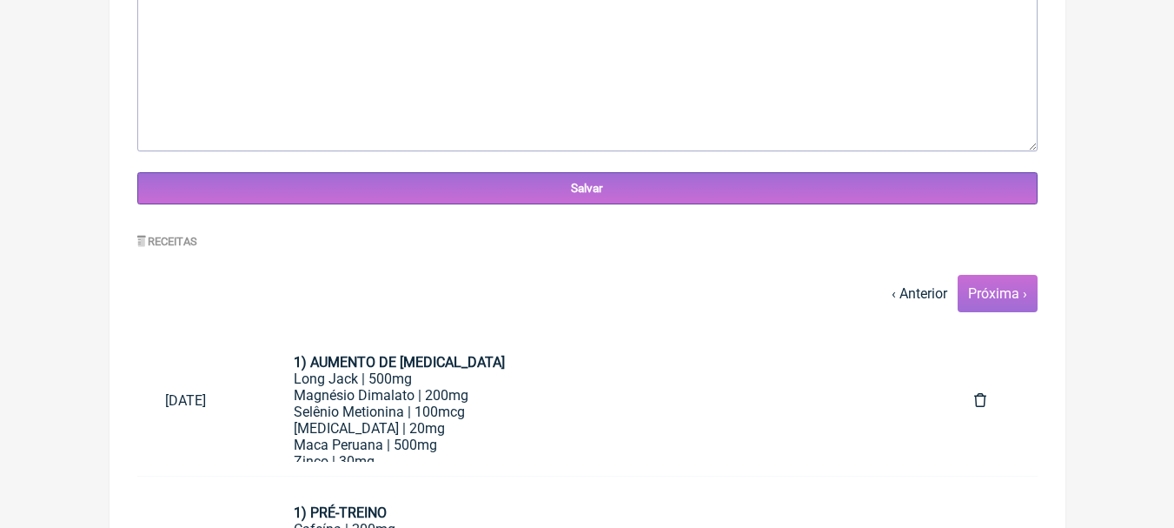
click at [989, 294] on link "Próxima ›" at bounding box center [997, 293] width 59 height 17
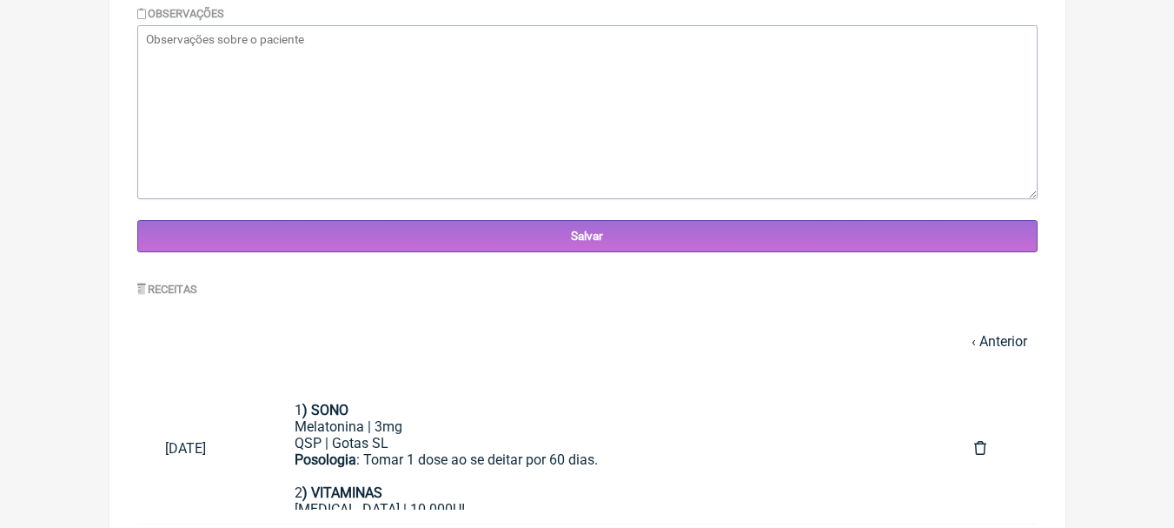
scroll to position [797, 0]
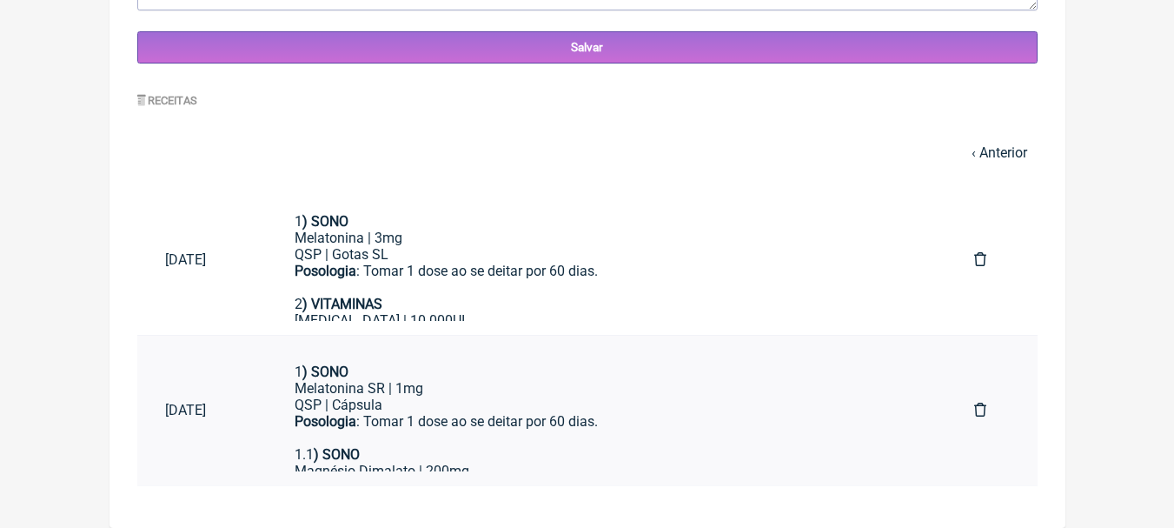
click at [607, 418] on div "Posologia : Tomar 1 dose ao se deitar por 60 dias." at bounding box center [607, 421] width 624 height 17
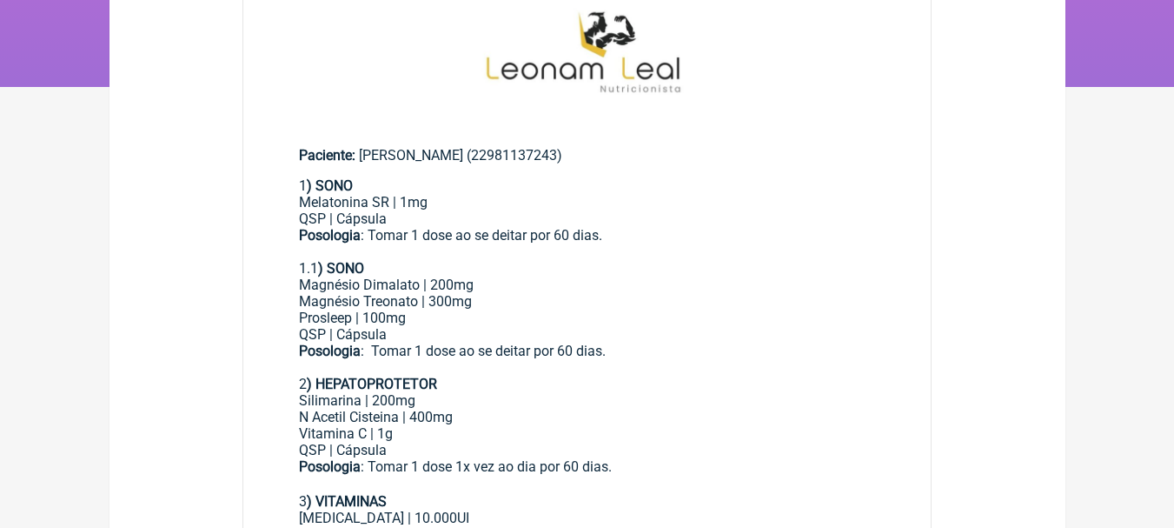
scroll to position [87, 0]
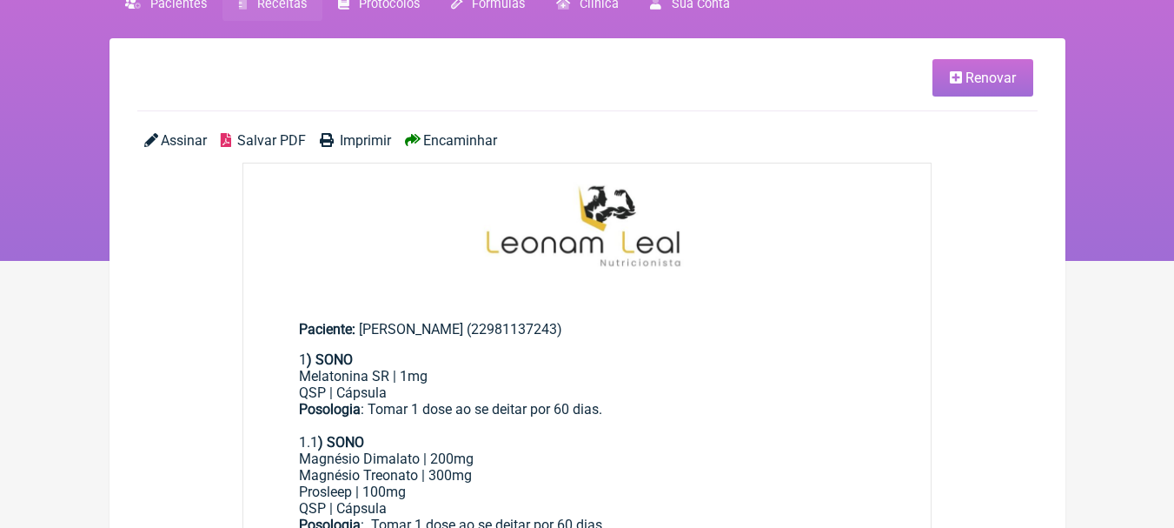
click at [959, 79] on icon at bounding box center [956, 77] width 12 height 14
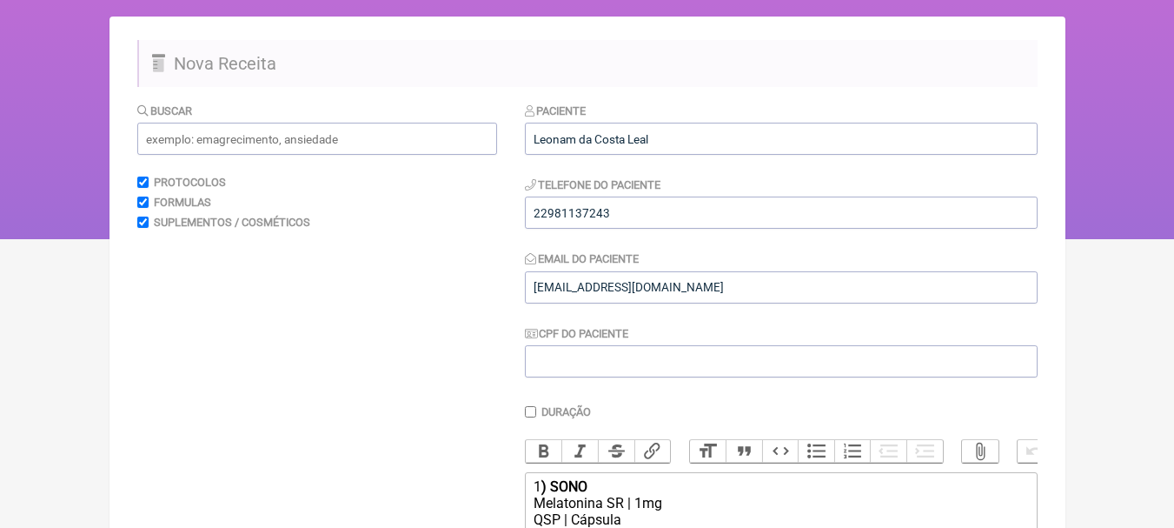
scroll to position [522, 0]
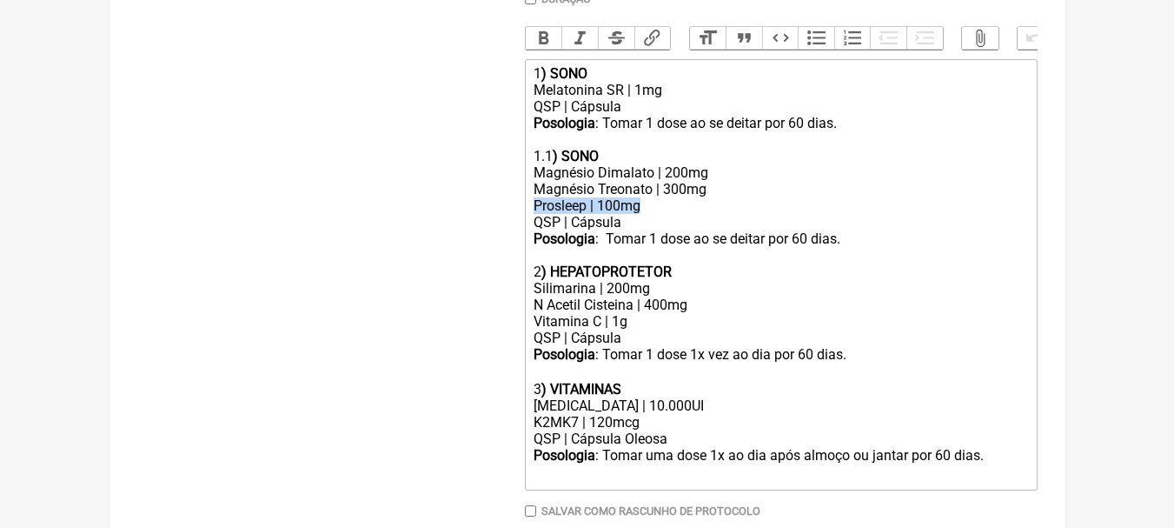
drag, startPoint x: 643, startPoint y: 218, endPoint x: 484, endPoint y: 218, distance: 159.1
click at [485, 218] on form "Buscar Protocolos Formulas Suplementos / Cosméticos Paciente Leonam da Costa Le…" at bounding box center [587, 136] width 901 height 895
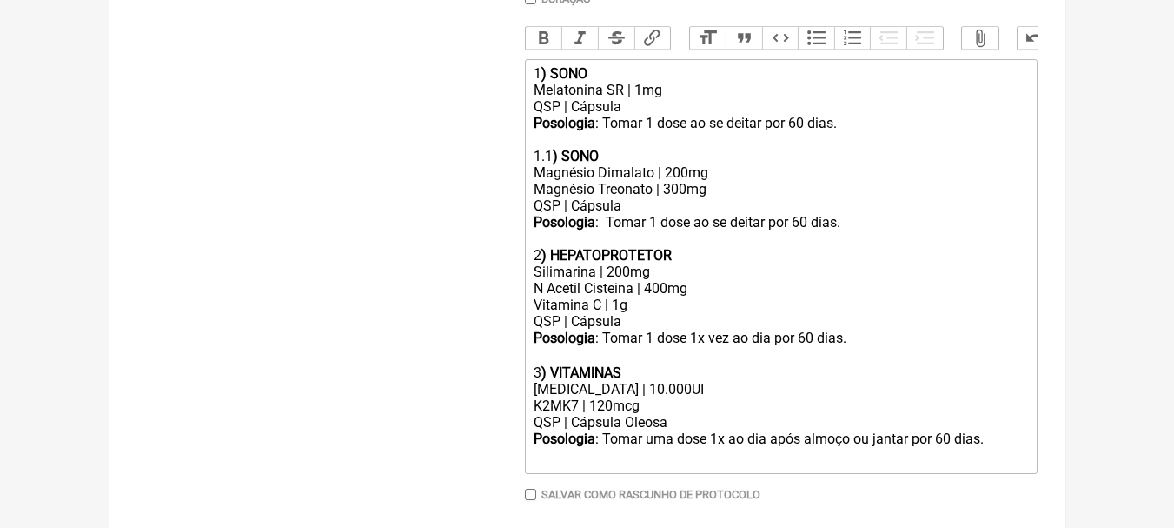
click at [643, 397] on div "[MEDICAL_DATA] | 10.000UI" at bounding box center [781, 389] width 494 height 17
click at [605, 414] on div "K2MK7 | 120mcg" at bounding box center [781, 405] width 494 height 17
type trix-editor "<div>1<strong>) SONO</strong></div><div>Melatonina SR | 1mg&nbsp;<br>QSP | Cáps…"
click at [858, 131] on div "Posologia : Tomar 1 dose ao se deitar por 60 dias." at bounding box center [781, 123] width 494 height 17
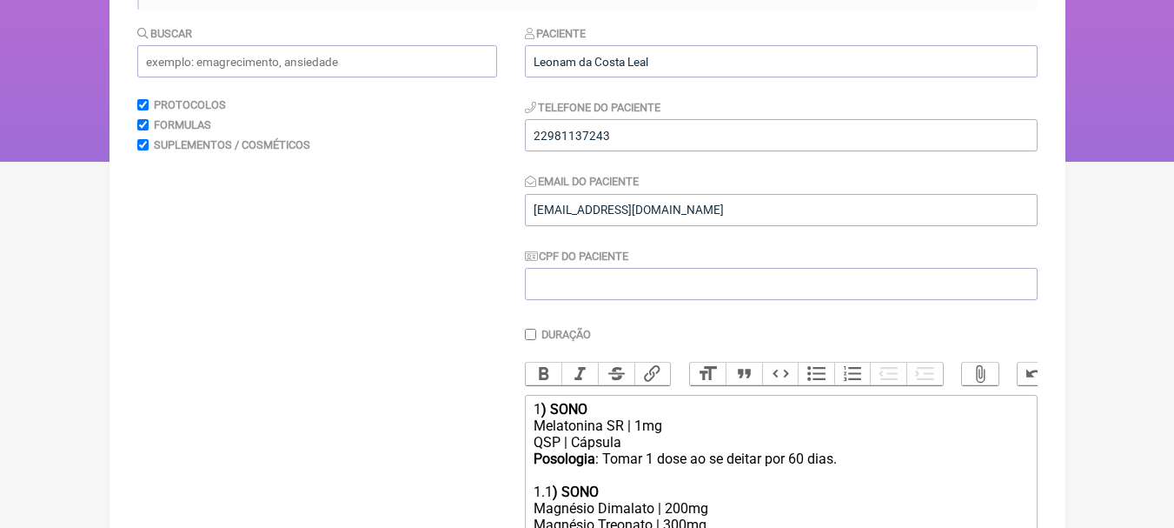
scroll to position [602, 0]
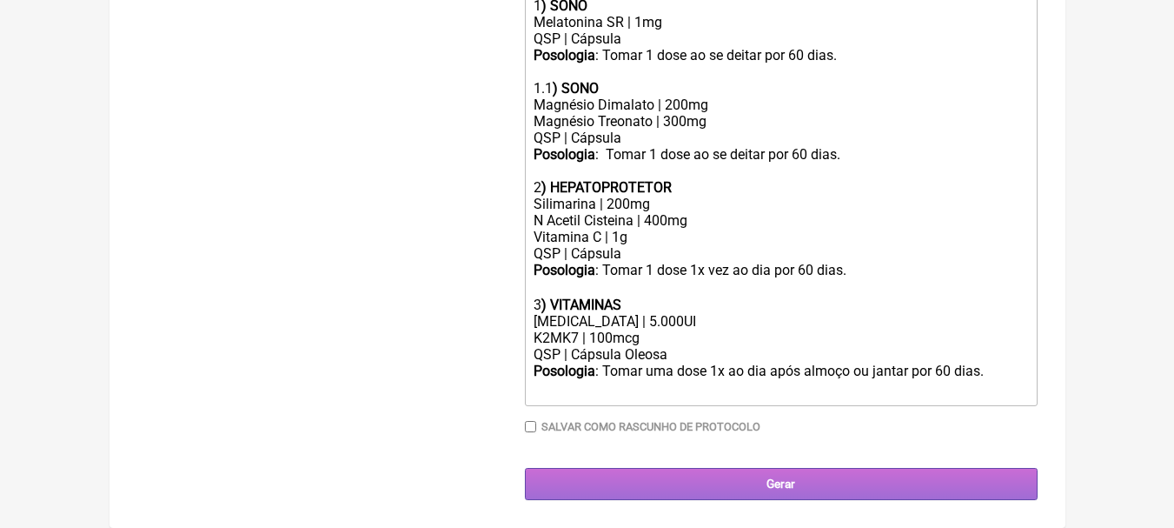
click at [834, 488] on input "Gerar" at bounding box center [781, 484] width 513 height 32
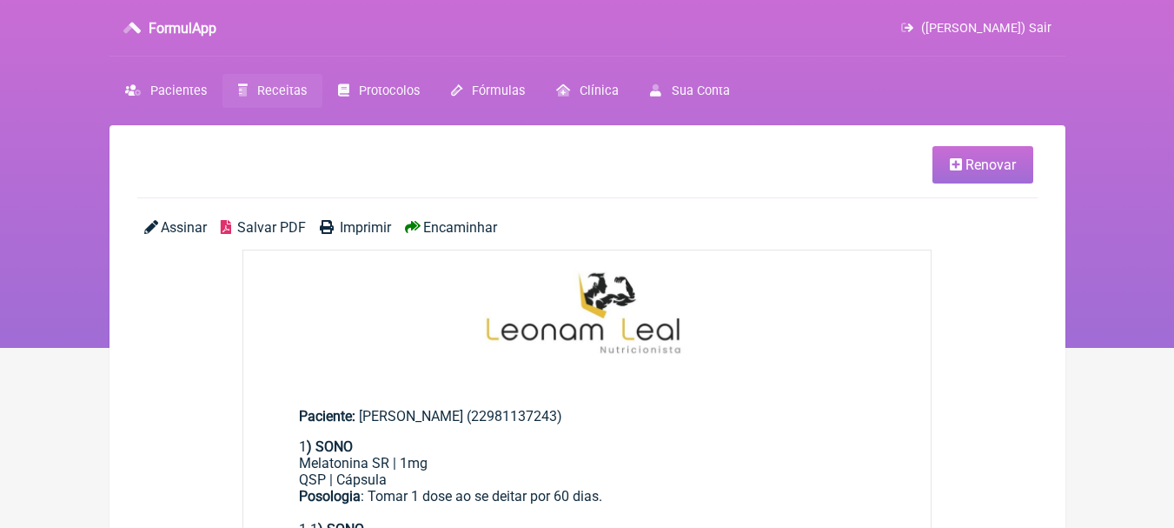
click at [270, 229] on span "Salvar PDF" at bounding box center [271, 227] width 69 height 17
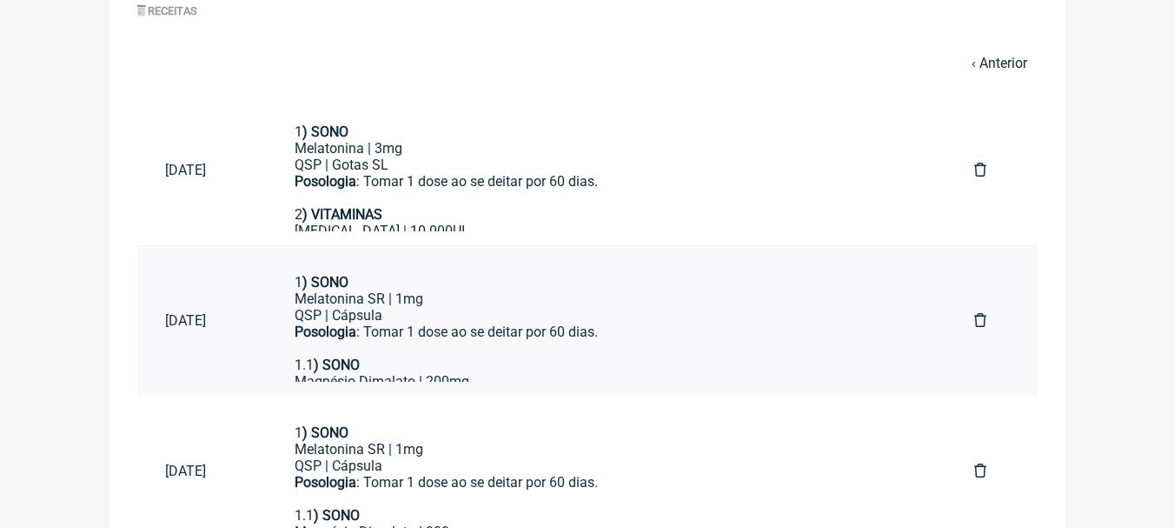
scroll to position [948, 0]
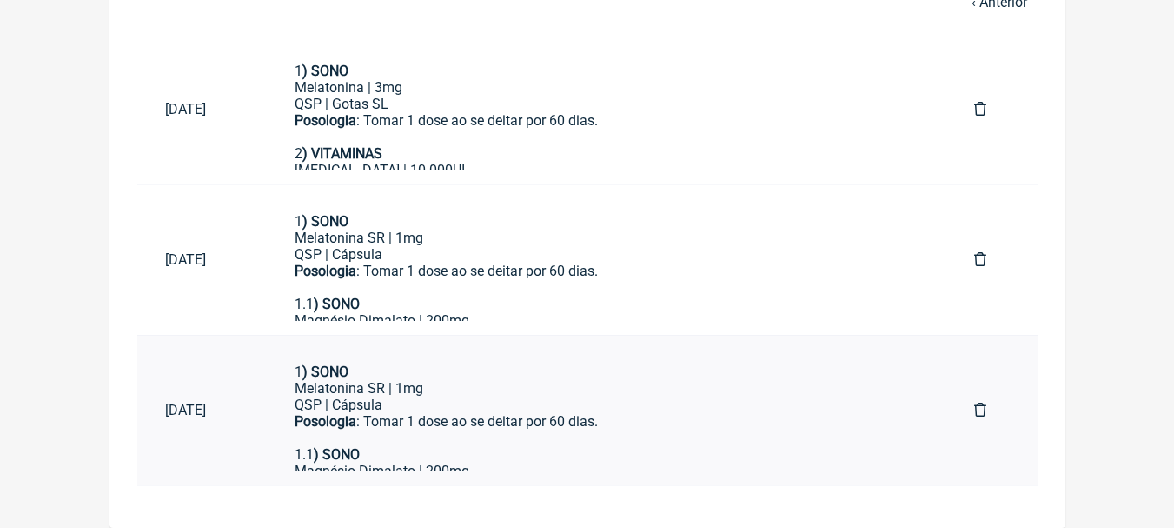
click at [615, 380] on div "Melatonina SR | 1mg QSP | Cápsula" at bounding box center [607, 396] width 624 height 33
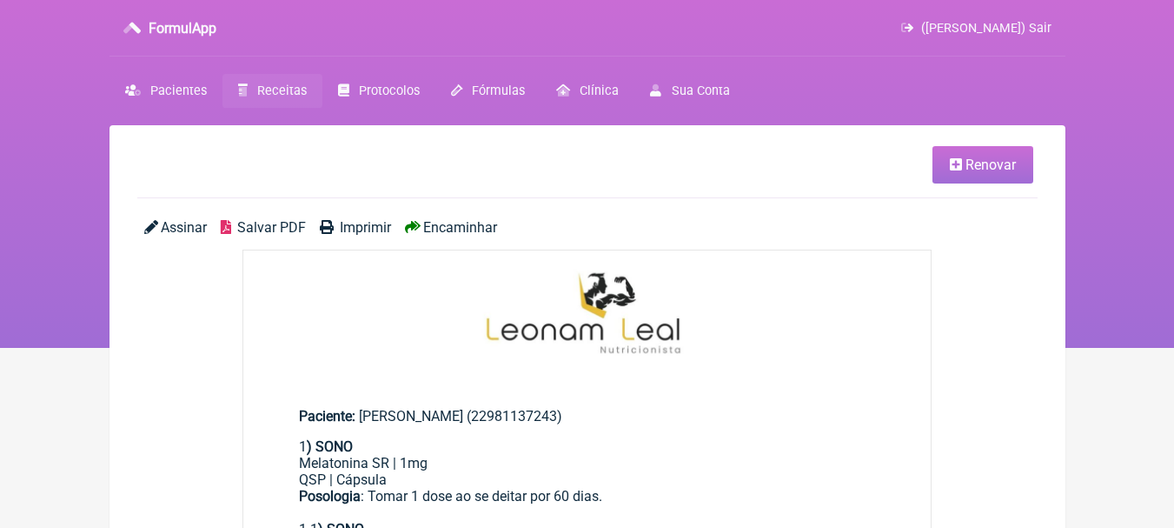
click at [963, 159] on link "Renovar" at bounding box center [983, 164] width 101 height 37
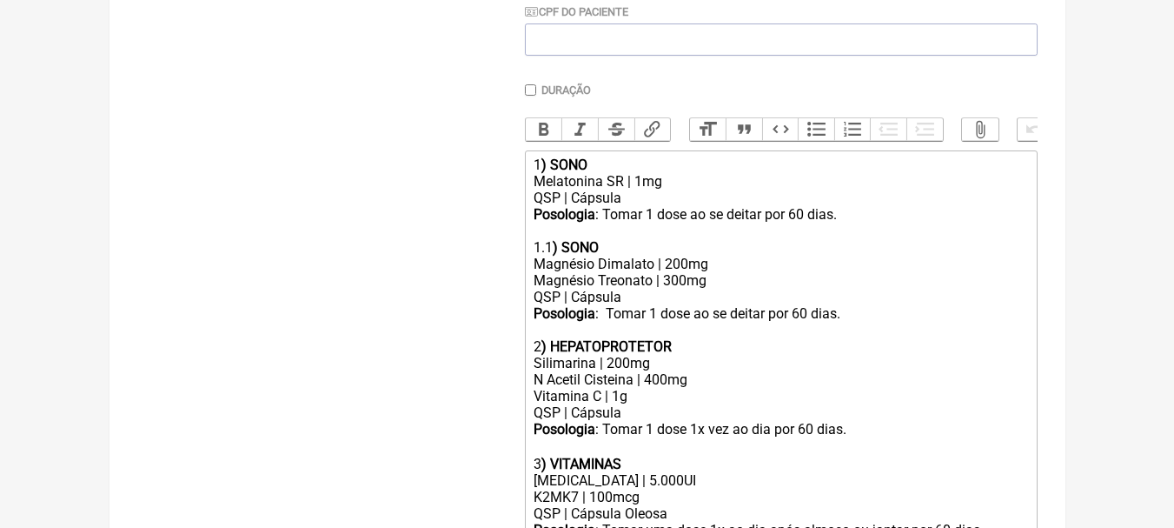
scroll to position [602, 0]
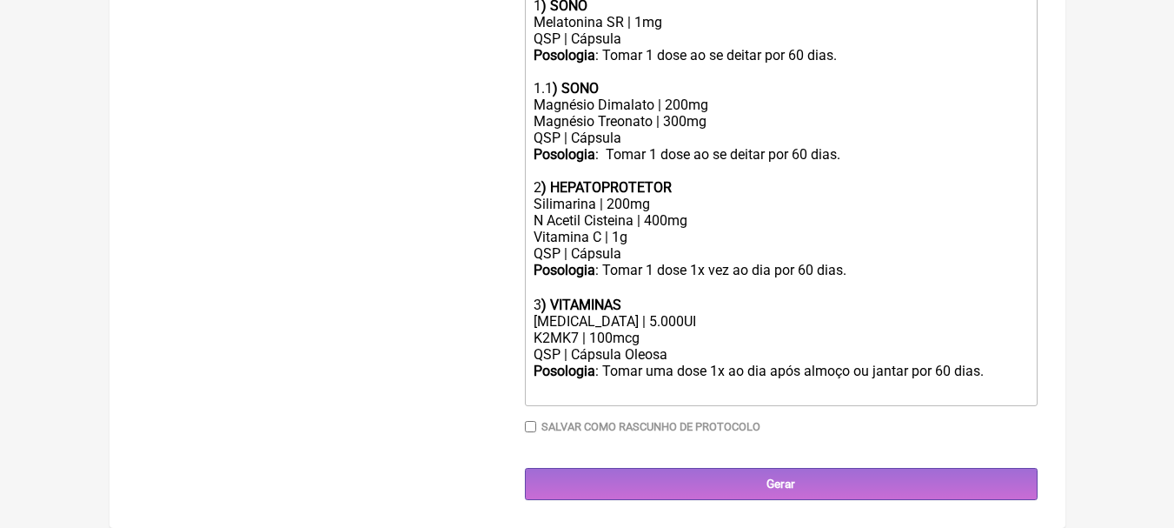
click at [635, 318] on div "[MEDICAL_DATA] | 5.000UI" at bounding box center [781, 321] width 494 height 17
click at [604, 341] on div "K2MK7 | 100mcg" at bounding box center [781, 337] width 494 height 17
type trix-editor "<div>1<strong>) SONO</strong></div><div>Melatonina SR | 1mg&nbsp;<br>QSP | Cáps…"
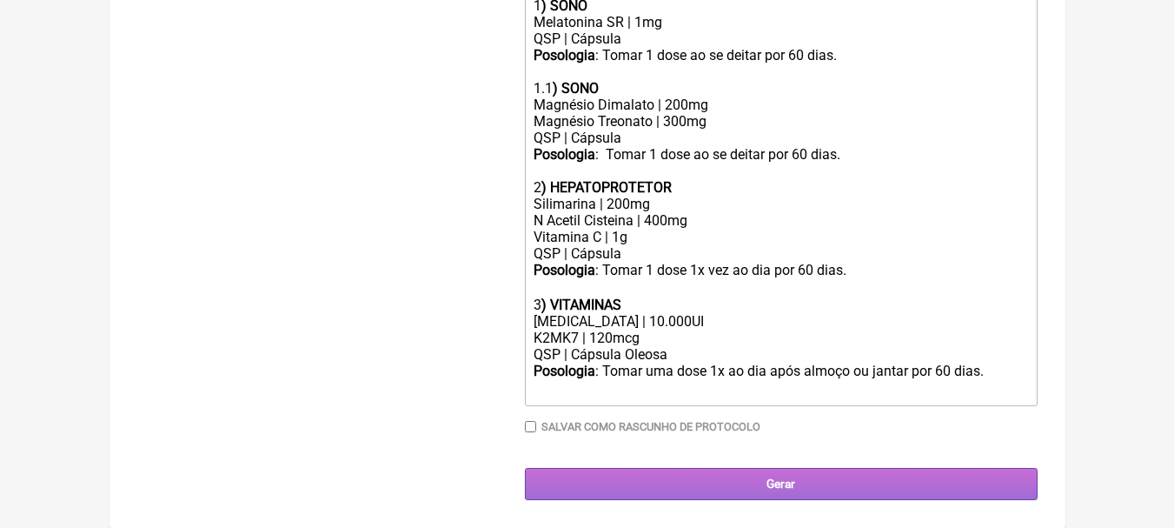
click at [862, 474] on input "Gerar" at bounding box center [781, 484] width 513 height 32
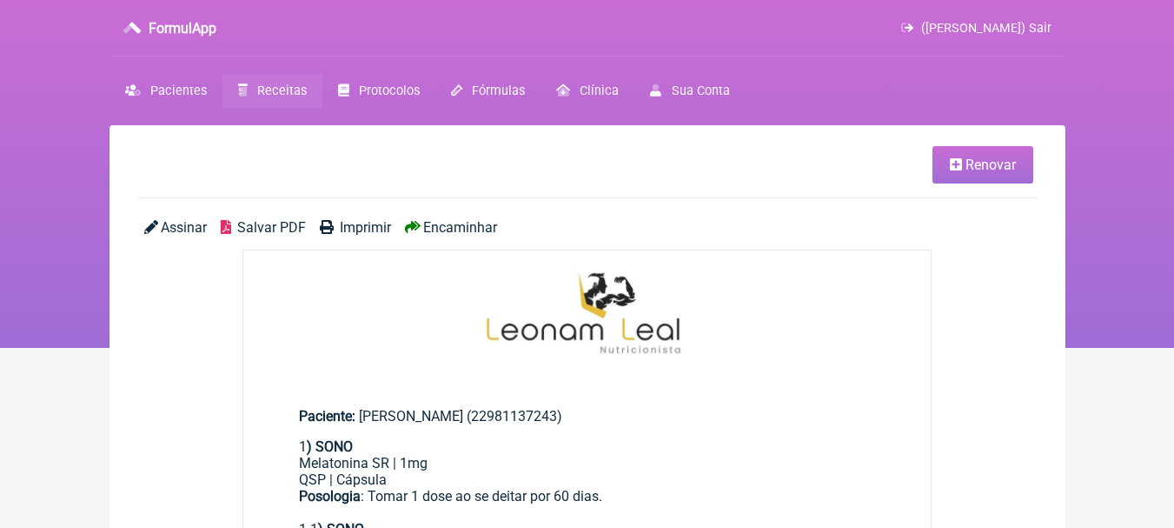
click at [263, 224] on span "Salvar PDF" at bounding box center [271, 227] width 69 height 17
